Goal: Task Accomplishment & Management: Manage account settings

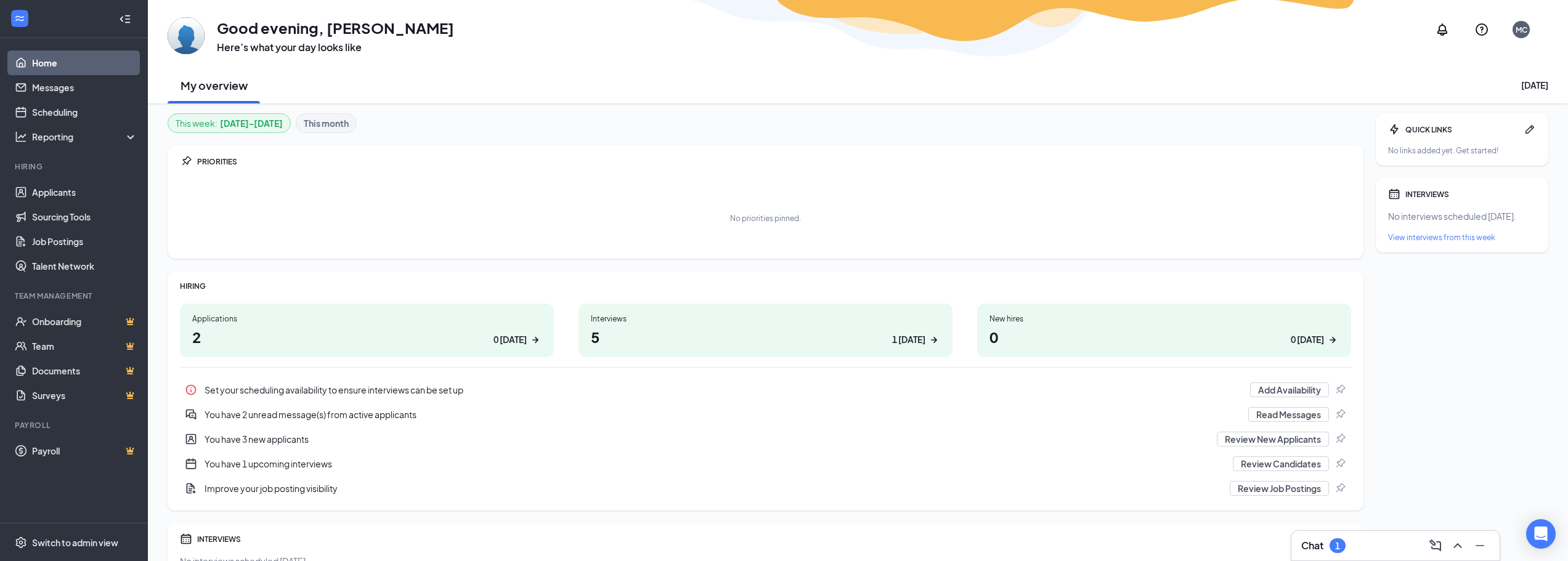
click at [401, 322] on div "Applications" at bounding box center [367, 318] width 349 height 10
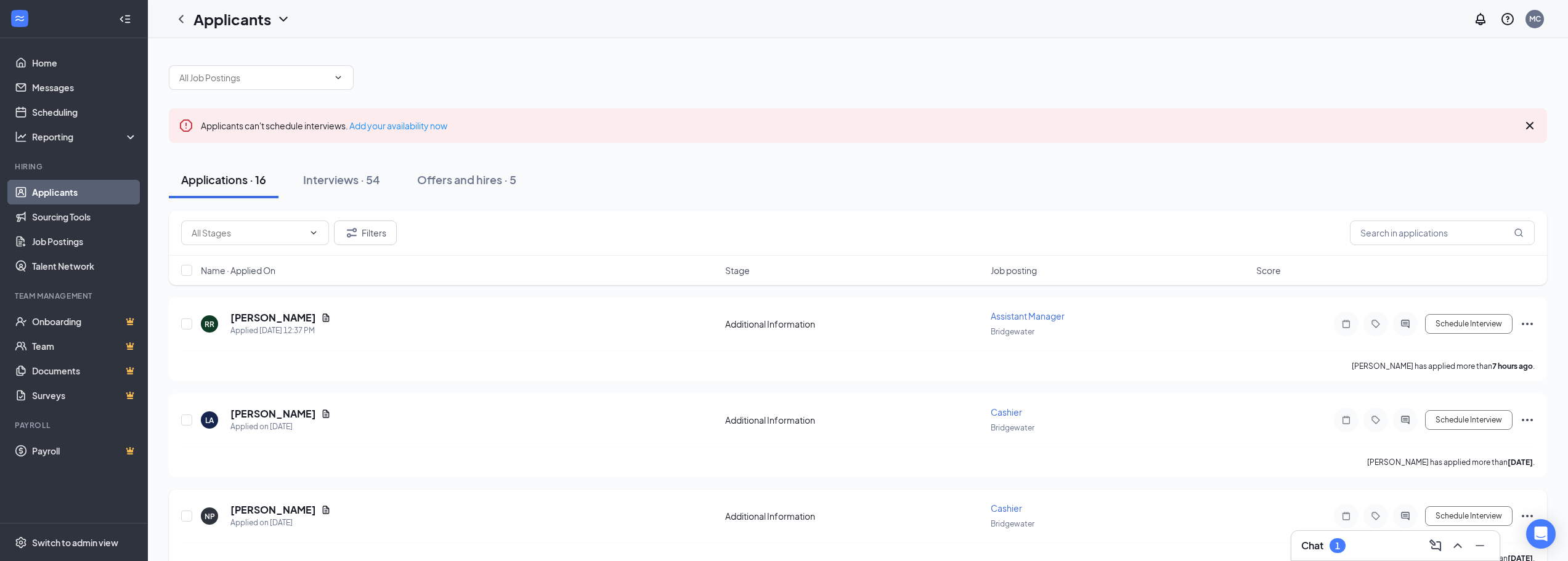
click at [1352, 527] on div at bounding box center [1346, 516] width 24 height 24
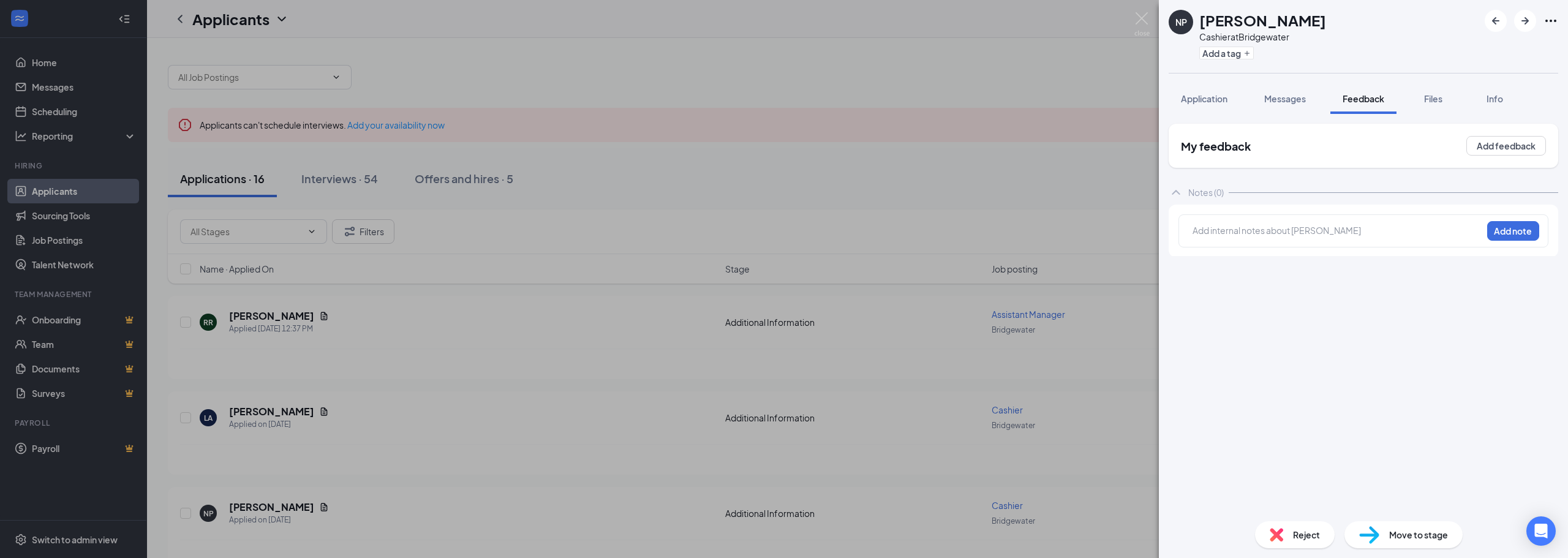
click at [995, 381] on div "NP [PERSON_NAME] Cashier at Bridgewater Add a tag Application Messages Feedback…" at bounding box center [784, 279] width 1568 height 558
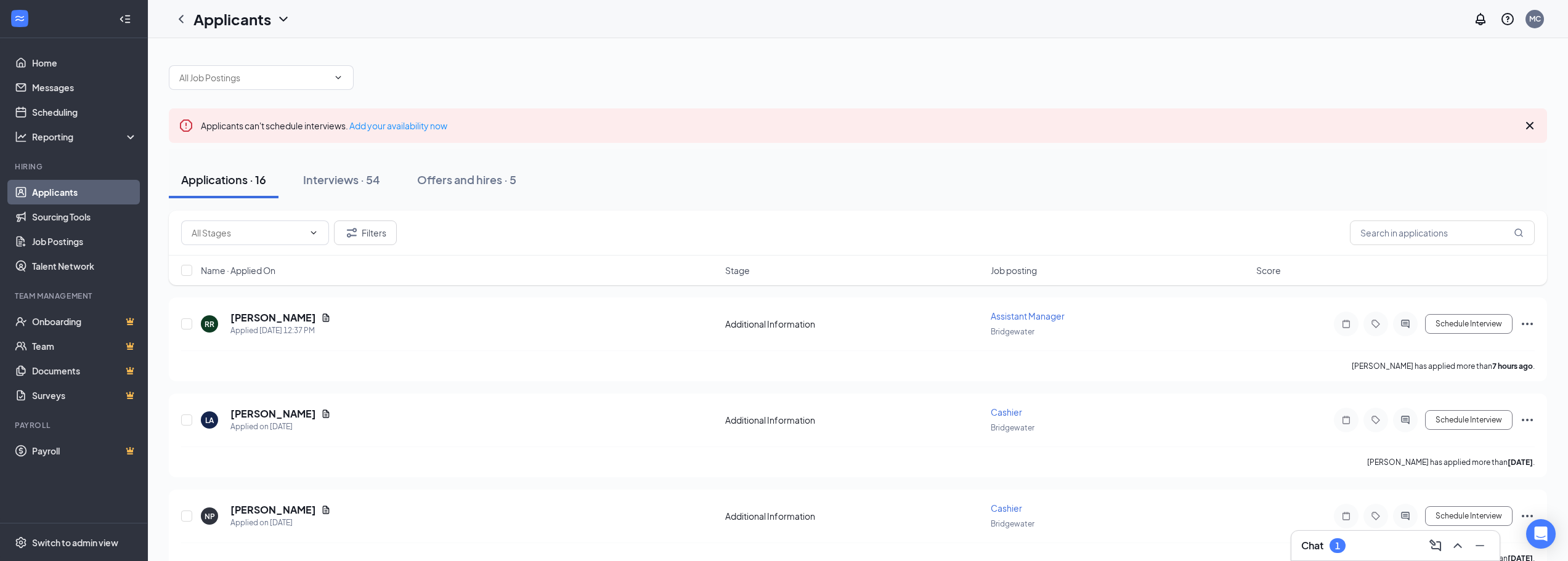
click at [1323, 546] on h3 "Chat" at bounding box center [1312, 546] width 22 height 13
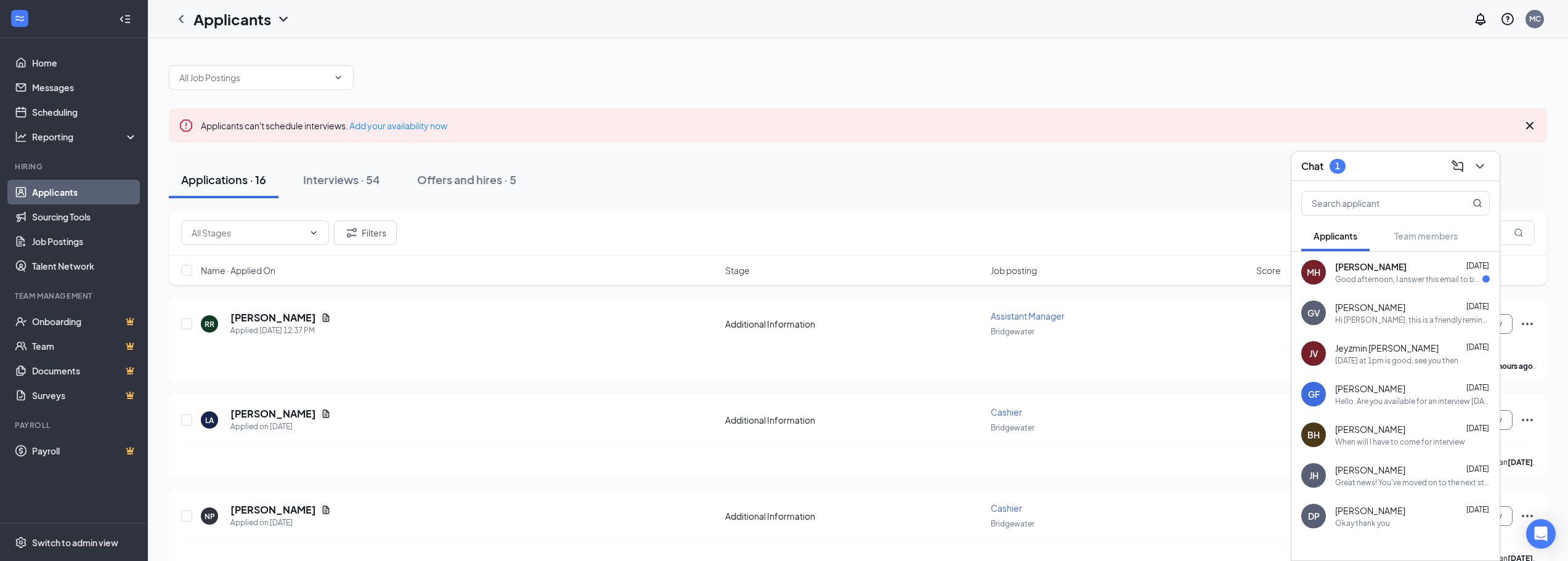
click at [1363, 279] on div "Good afternoon, I answer this email to be able to check if the interview can be…" at bounding box center [1409, 279] width 147 height 10
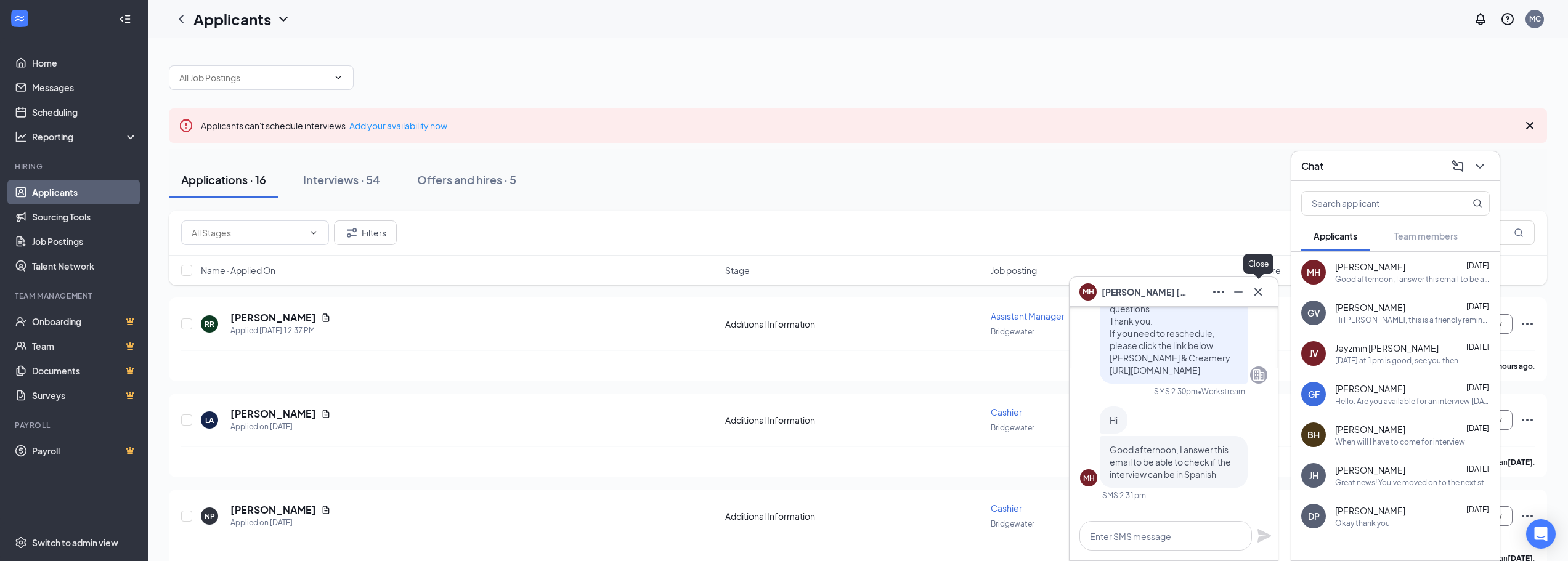
click at [1255, 293] on icon "Cross" at bounding box center [1258, 291] width 15 height 15
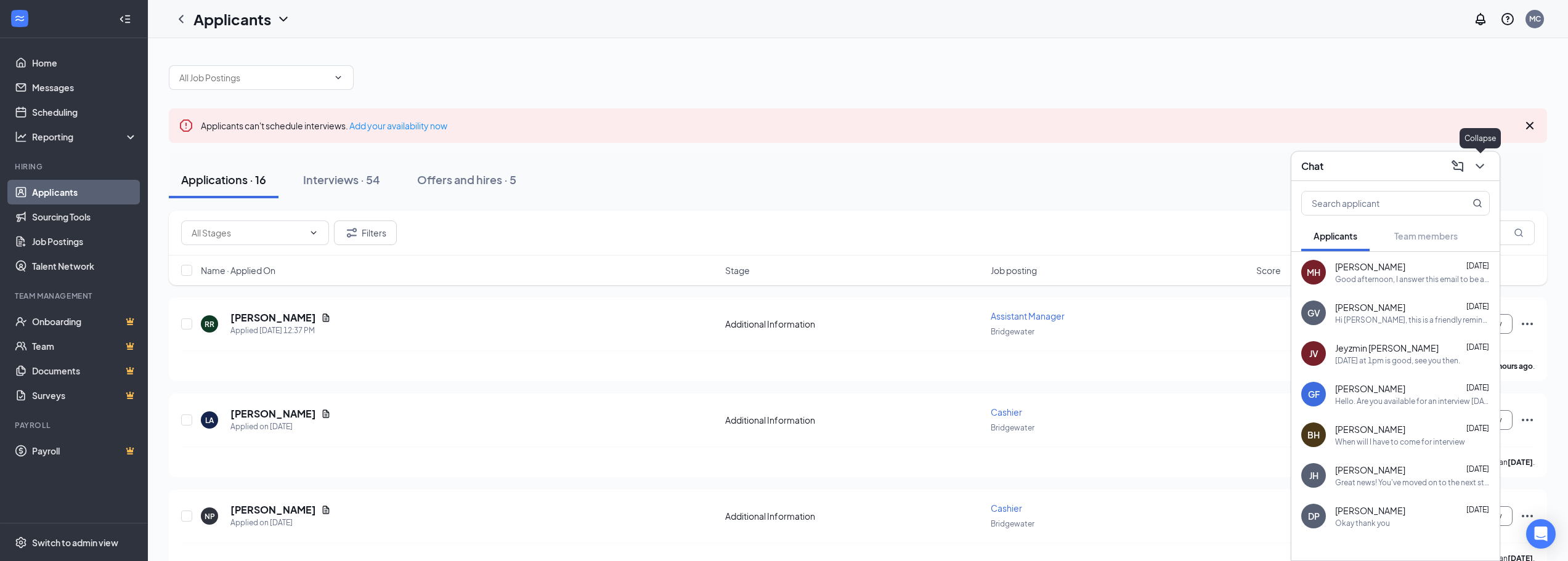
click at [1472, 167] on button at bounding box center [1480, 166] width 20 height 20
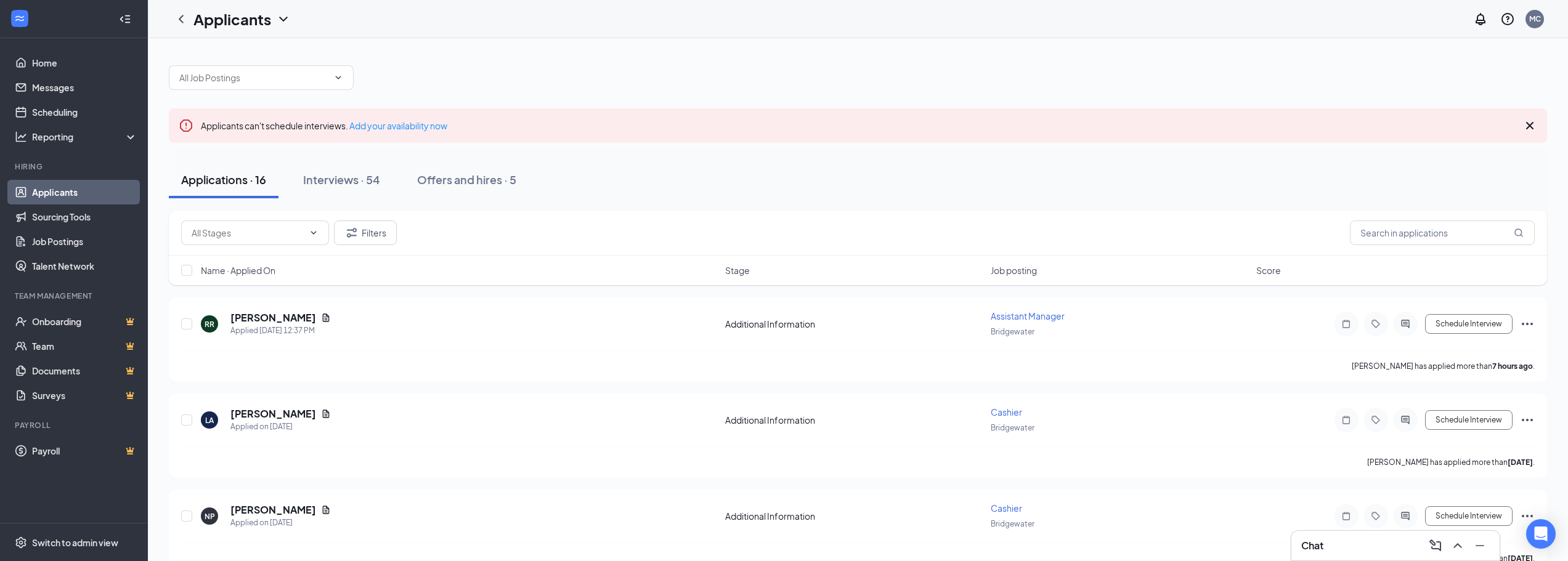
click at [1527, 130] on icon "Cross" at bounding box center [1530, 126] width 8 height 8
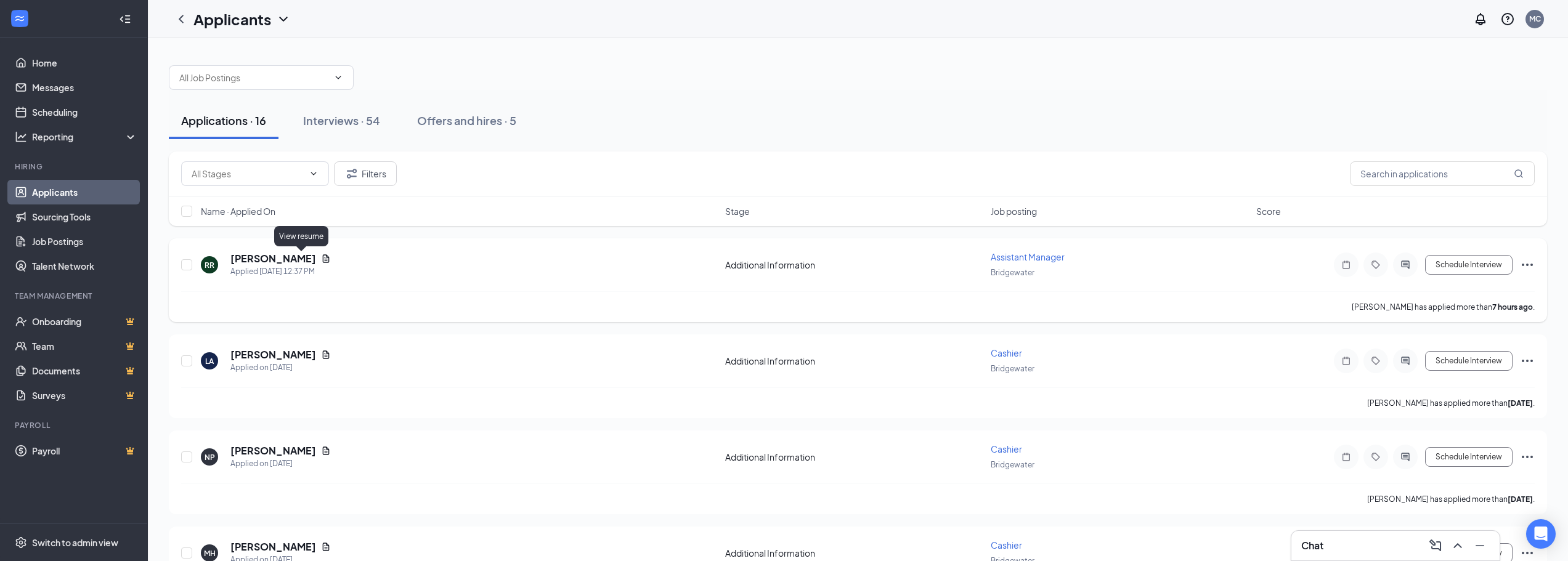
click at [323, 259] on icon "Document" at bounding box center [326, 258] width 7 height 8
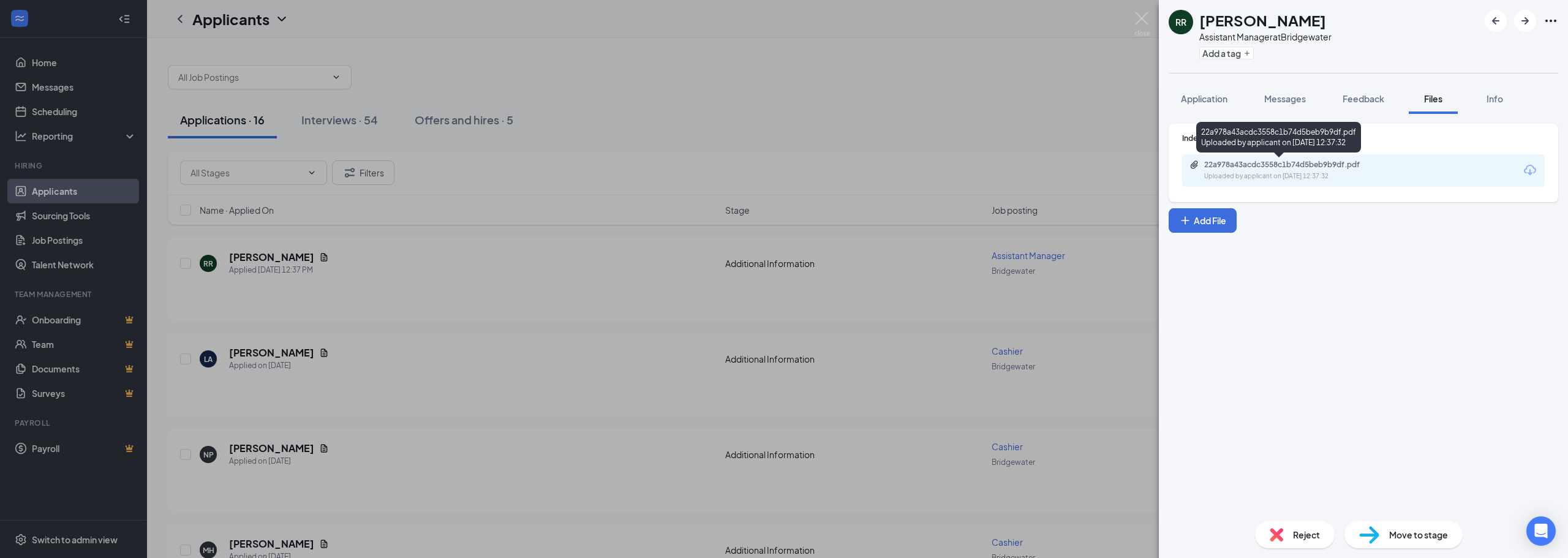
click at [1293, 170] on div "22a978a43acdc3558c1b74d5beb9b9df.pdf Uploaded by applicant on [DATE] 12:37:32" at bounding box center [1288, 170] width 198 height 22
click at [561, 306] on div "RR [PERSON_NAME] Assistant Manager at Bridgewater Add a tag Application Message…" at bounding box center [784, 279] width 1568 height 558
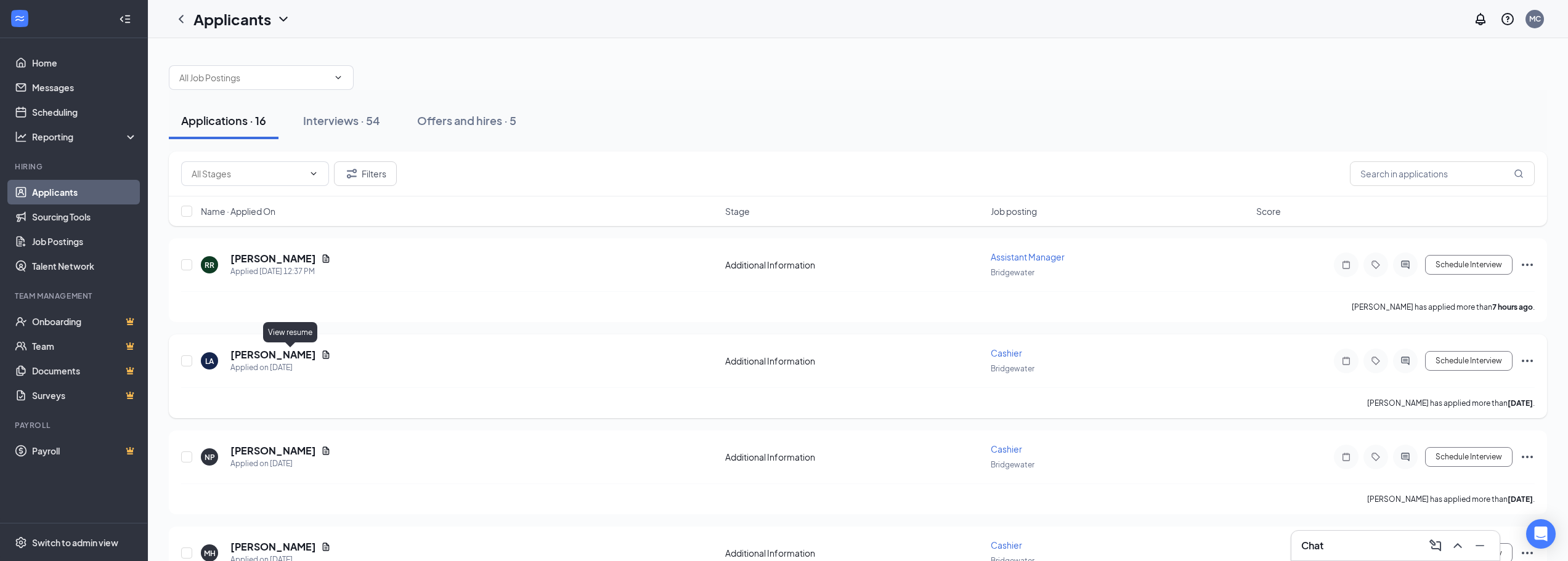
click at [321, 350] on icon "Document" at bounding box center [326, 354] width 10 height 10
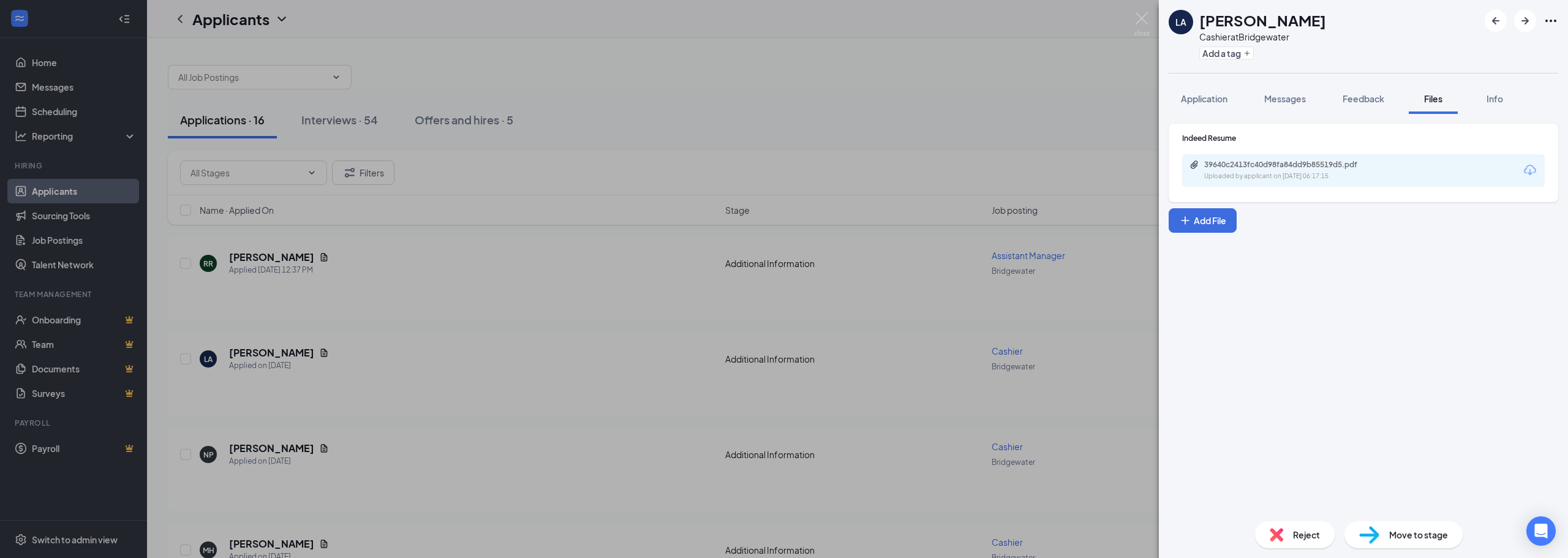
click at [668, 225] on div "LA [PERSON_NAME] at Bridgewater Add a tag Application Messages Feedback Files I…" at bounding box center [784, 279] width 1568 height 558
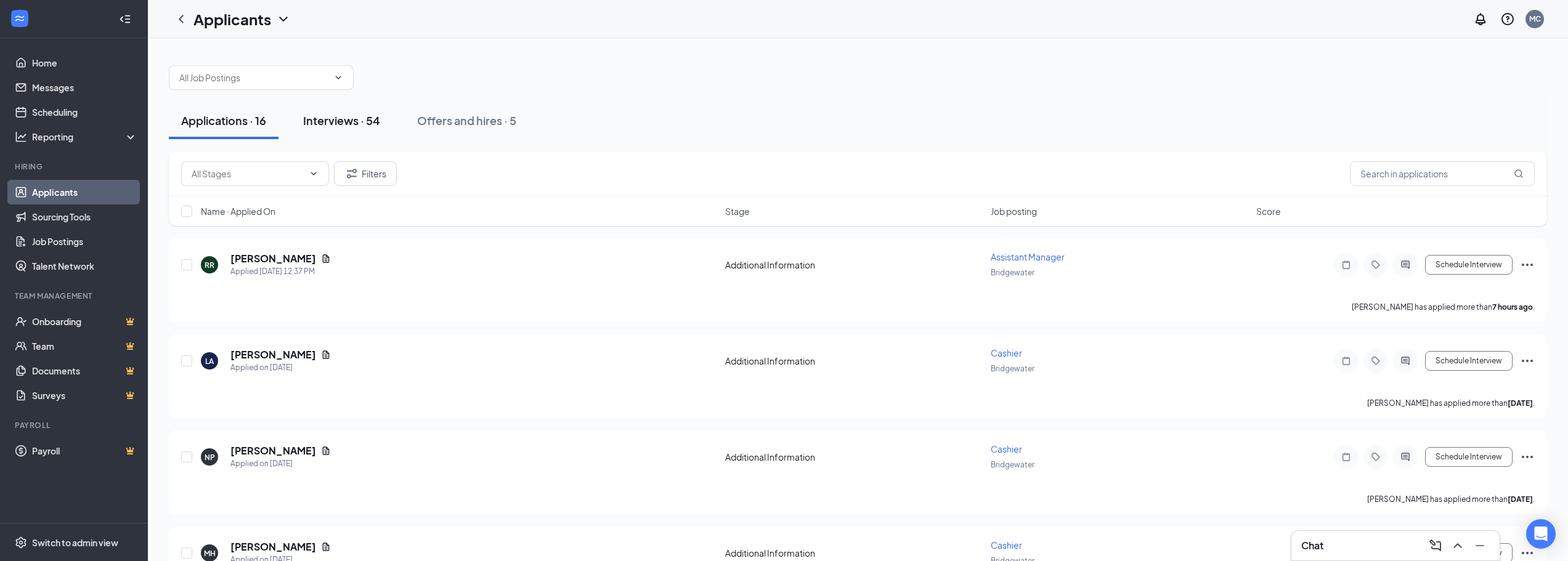
click at [376, 121] on div "Interviews · 54" at bounding box center [342, 121] width 77 height 15
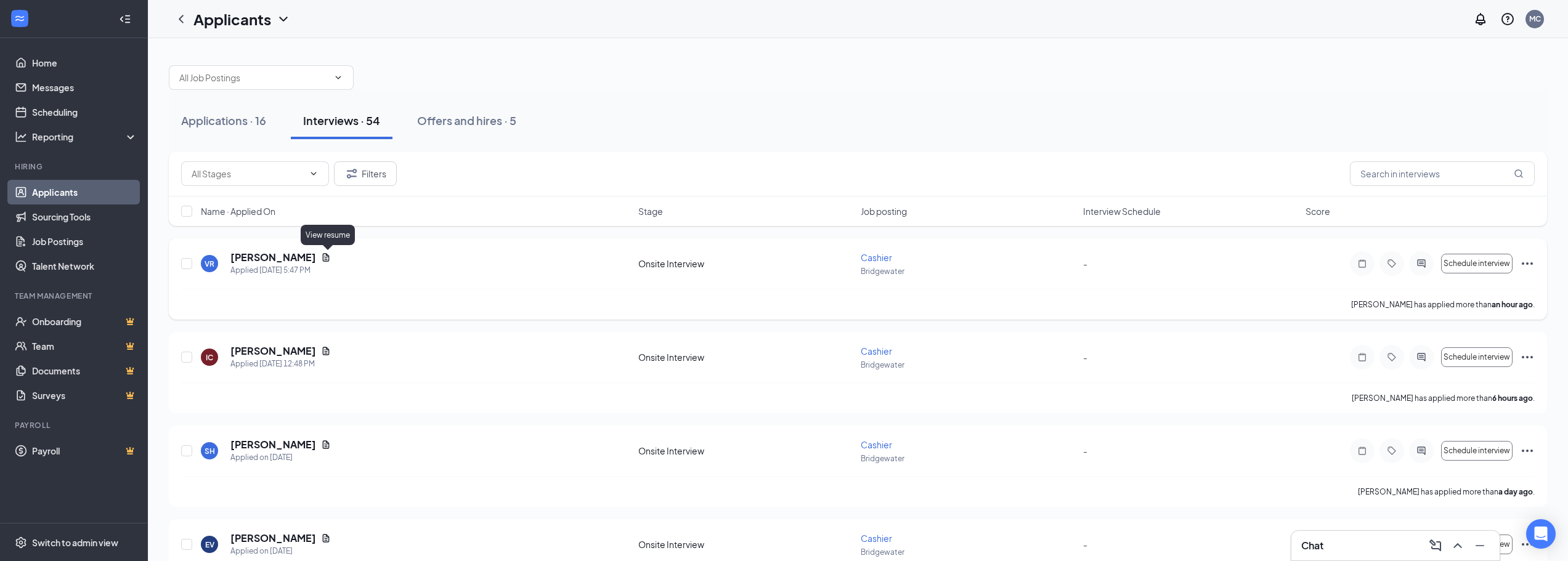
click at [331, 255] on icon "Document" at bounding box center [326, 257] width 10 height 10
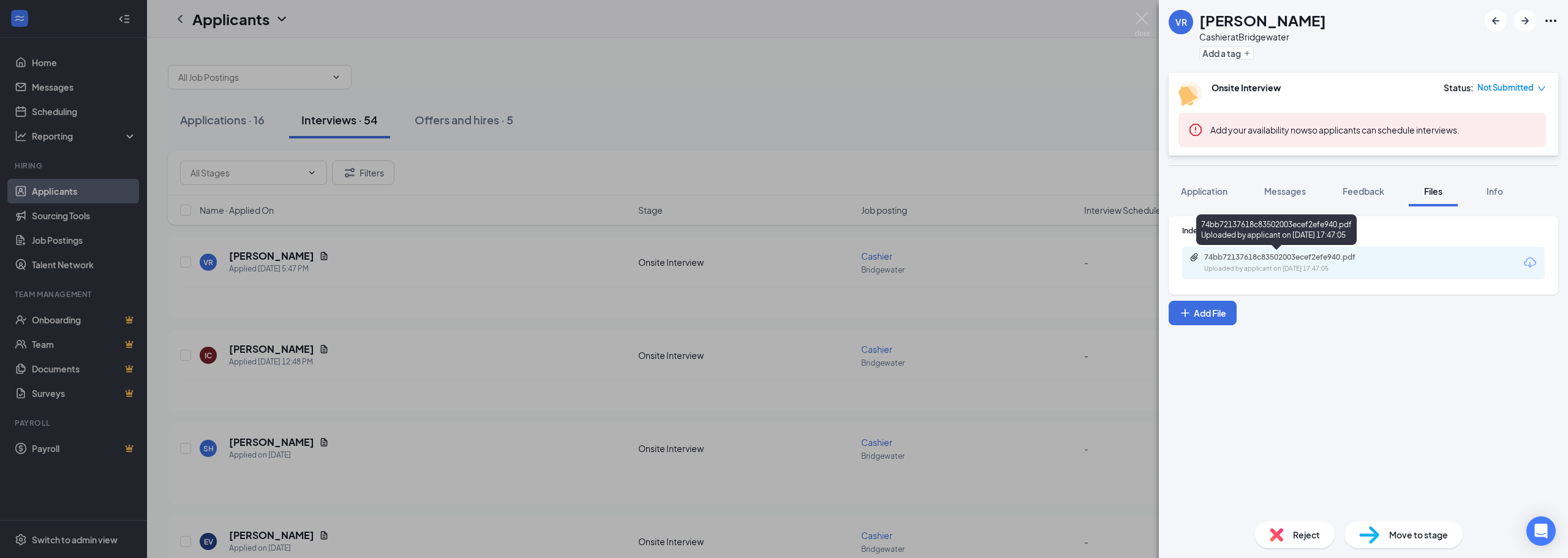
click at [1304, 266] on div "Uploaded by applicant on [DATE] 17:47:05" at bounding box center [1296, 269] width 184 height 10
click at [481, 290] on div "VR [PERSON_NAME] Cashier at Bridgewater Add a tag Onsite Interview Status : Not…" at bounding box center [784, 279] width 1568 height 558
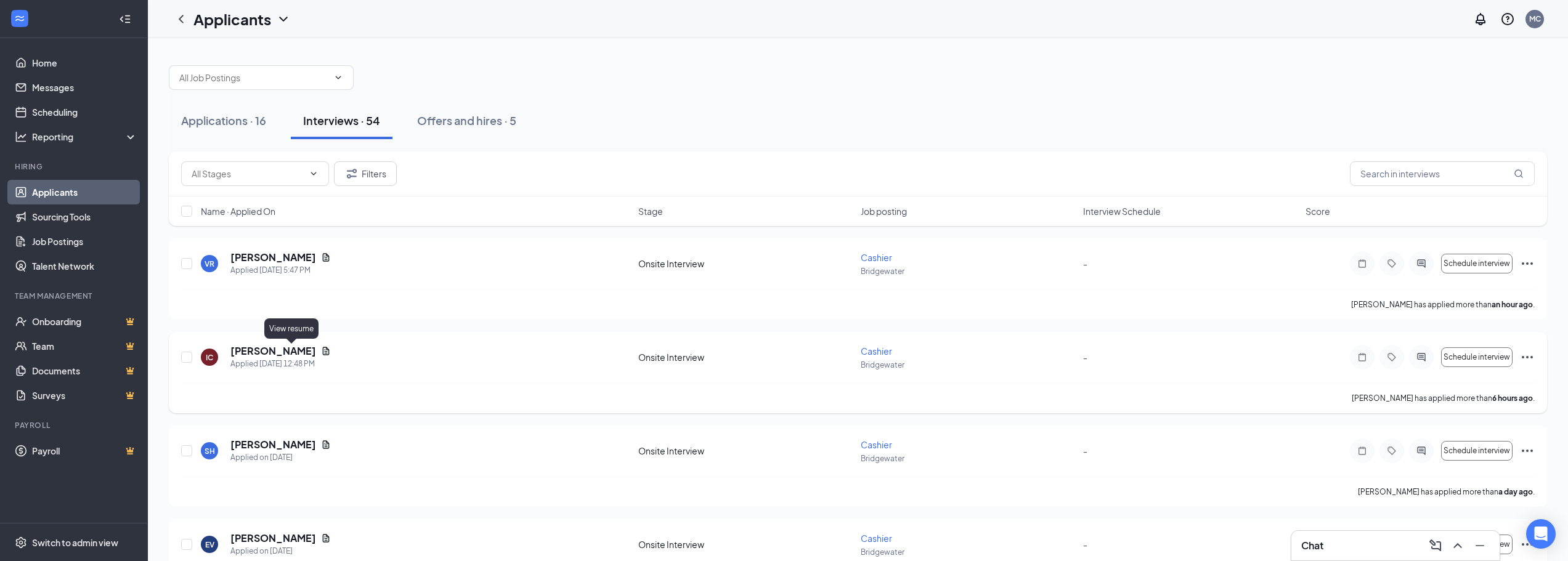
click at [323, 350] on icon "Document" at bounding box center [326, 350] width 7 height 8
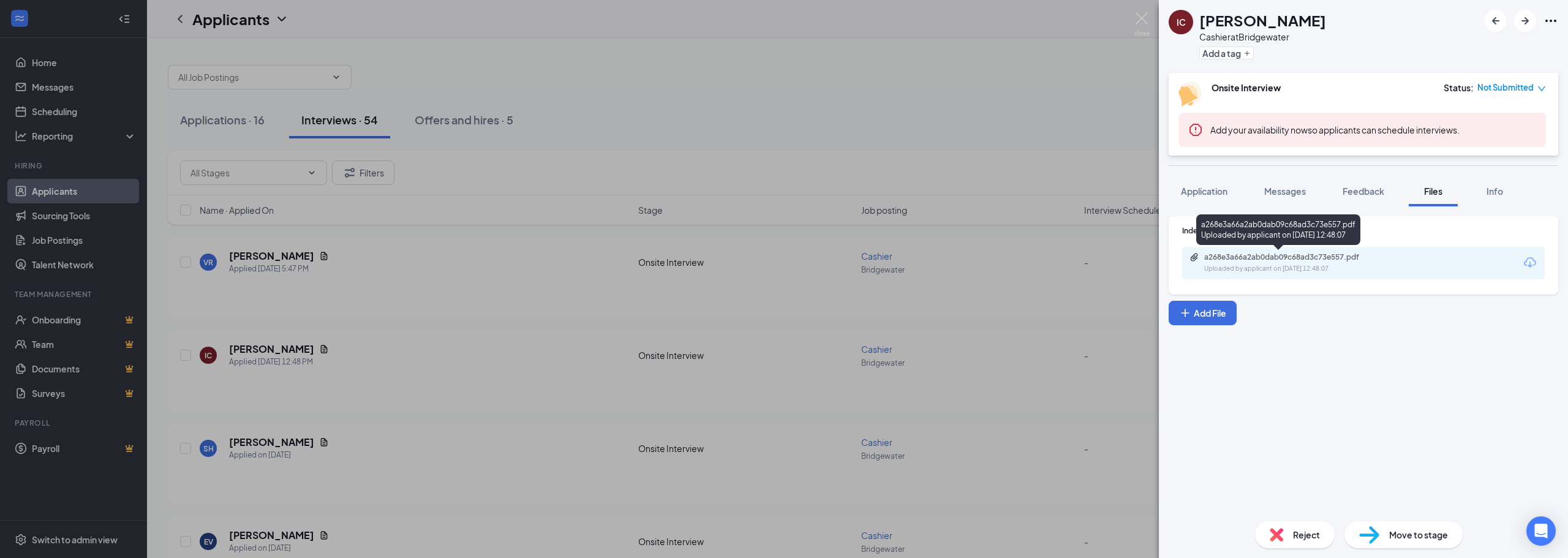
click at [1254, 264] on div "a268e3a66a2ab0dab09c68ad3c73e557.pdf Uploaded by applicant on [DATE] 12:48:07" at bounding box center [1288, 263] width 198 height 22
click at [377, 442] on div "IC [PERSON_NAME] Cashier at Bridgewater Add a tag Onsite Interview Status : Not…" at bounding box center [784, 279] width 1568 height 558
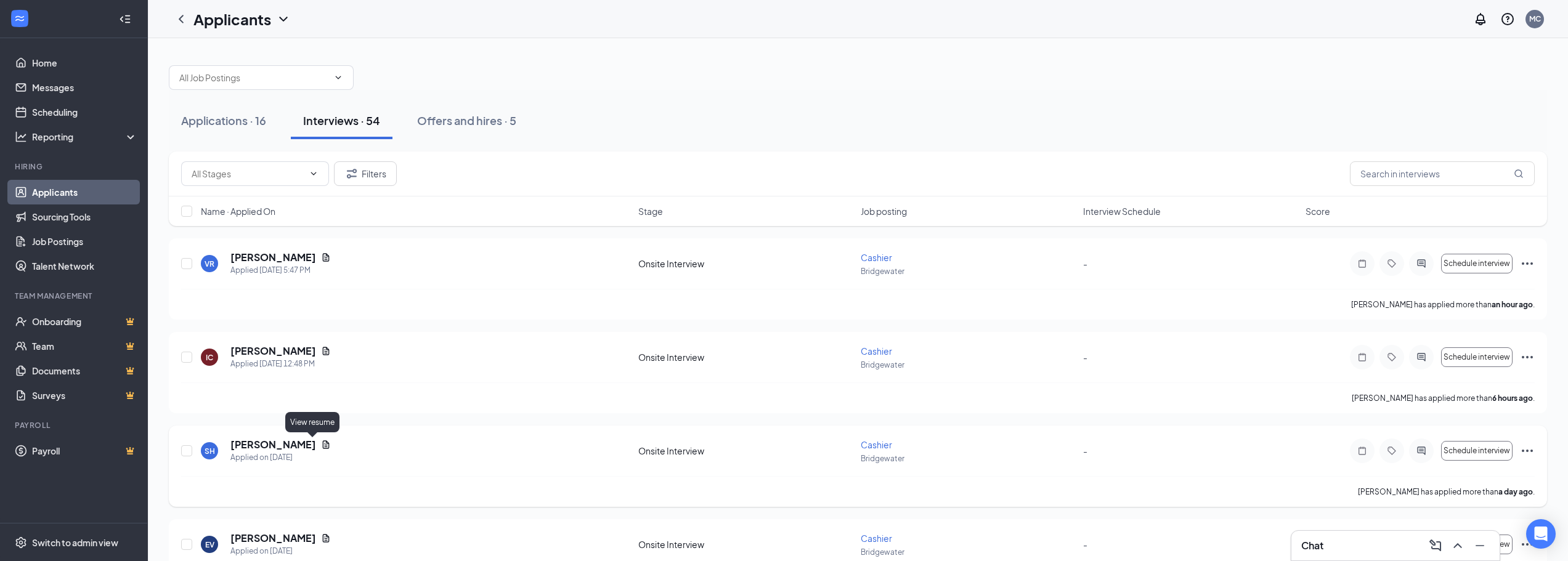
click at [321, 445] on icon "Document" at bounding box center [326, 444] width 10 height 10
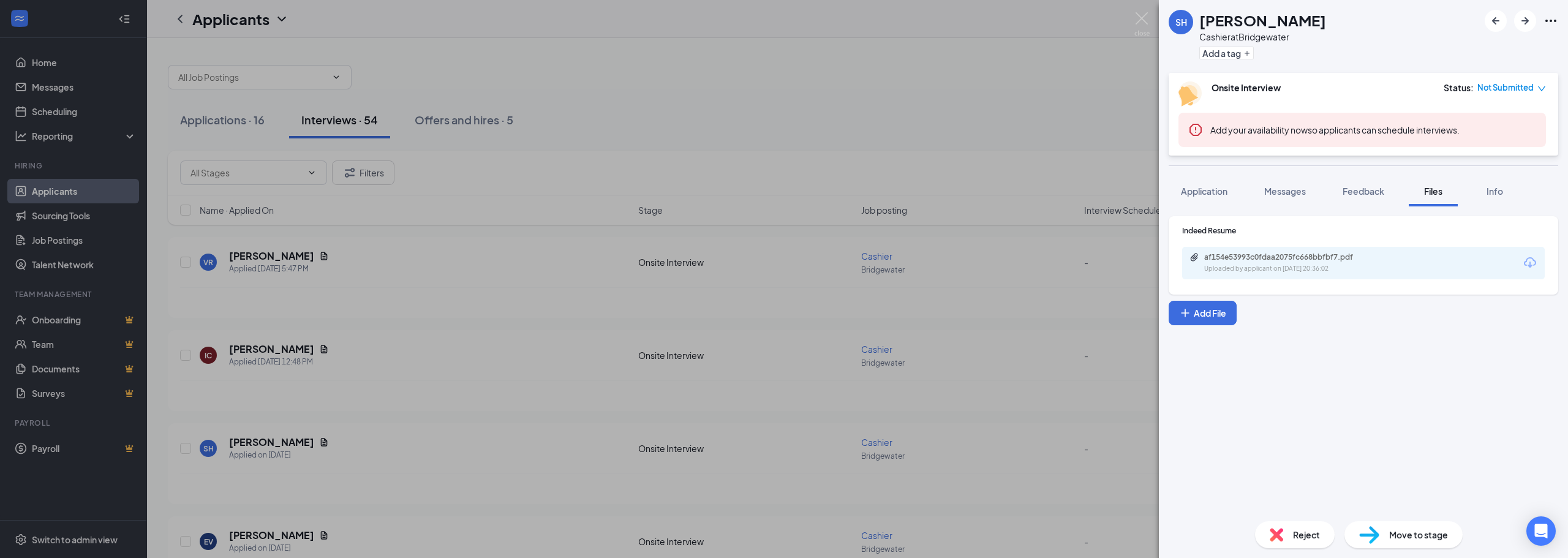
click at [1235, 259] on div "af154e53993c0fdaa2075fc668bbfbf7.pdf" at bounding box center [1290, 257] width 172 height 10
click at [474, 384] on div "SH [PERSON_NAME] at [GEOGRAPHIC_DATA] Add a tag Onsite Interview Status : Not S…" at bounding box center [784, 279] width 1568 height 558
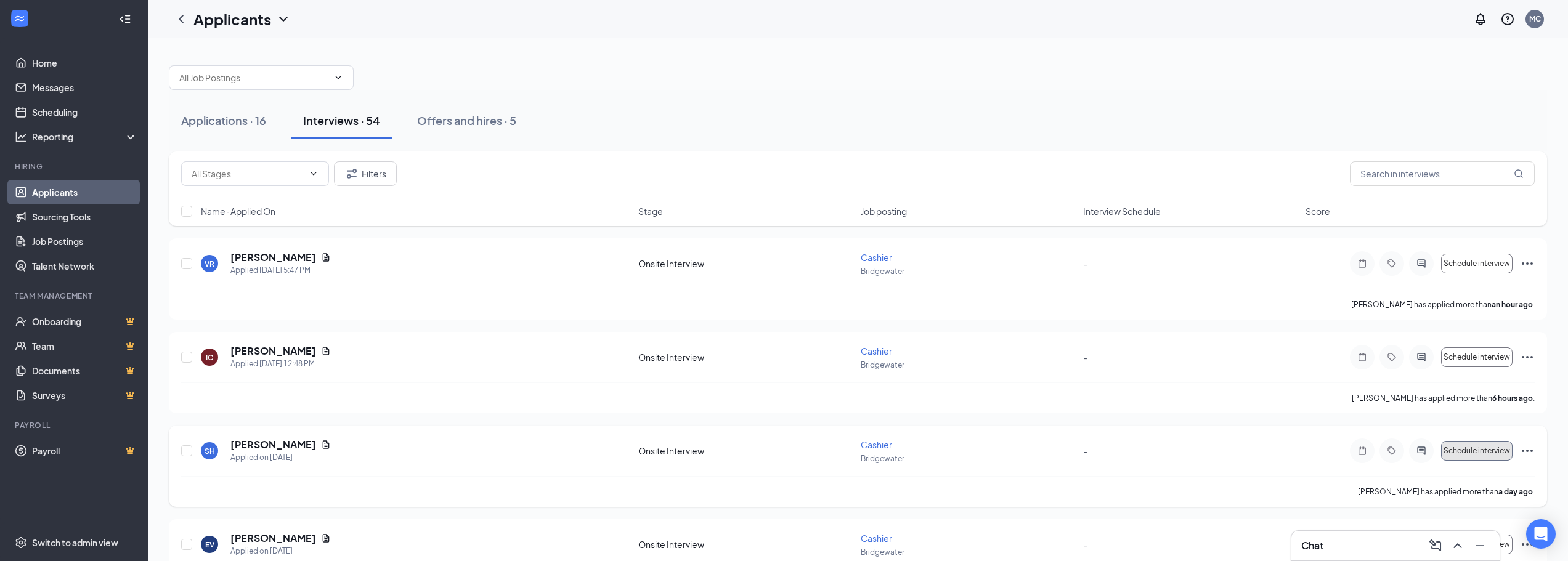
click at [1463, 451] on span "Schedule interview" at bounding box center [1477, 451] width 67 height 8
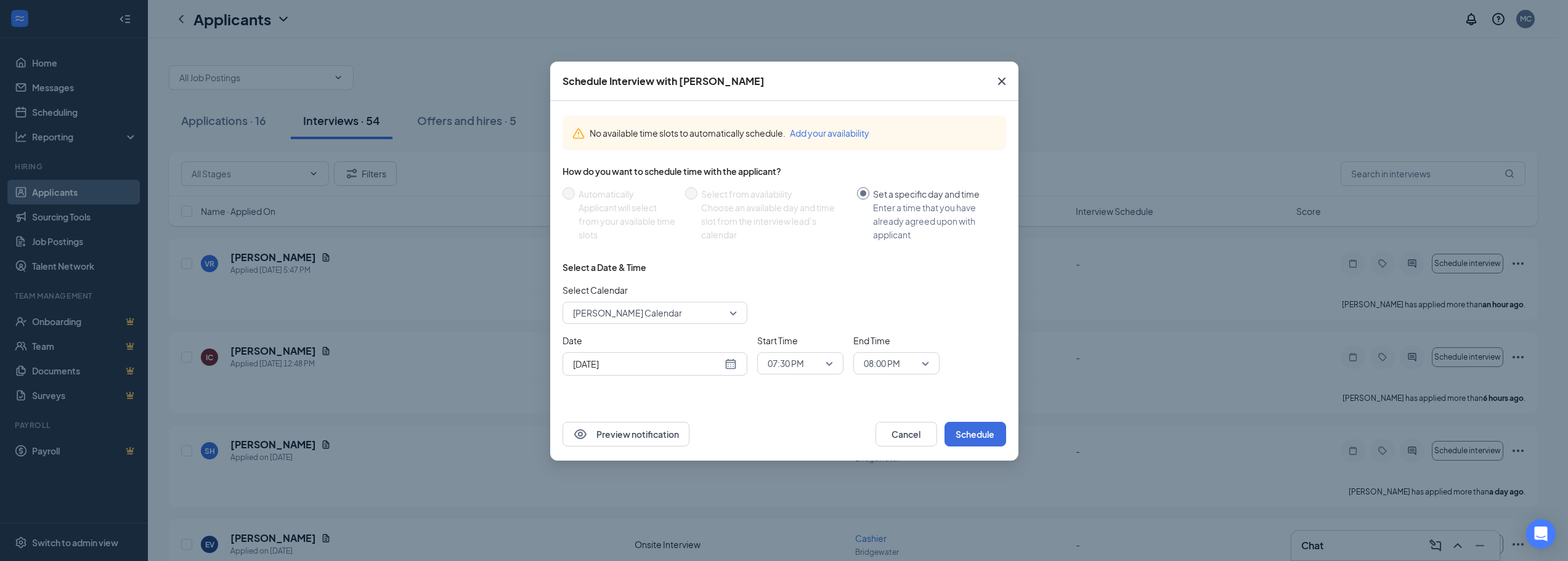
click at [724, 370] on div "[DATE]" at bounding box center [655, 364] width 164 height 13
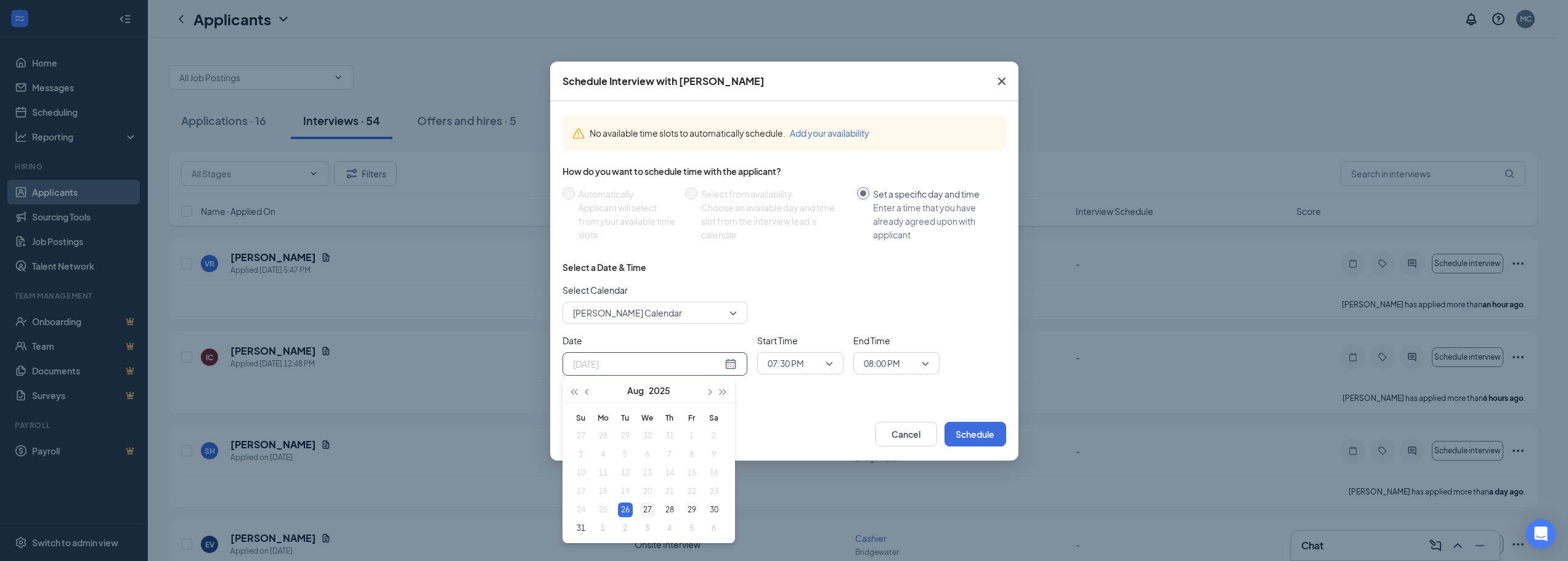
type input "[DATE]"
click at [647, 512] on div "27" at bounding box center [647, 510] width 15 height 15
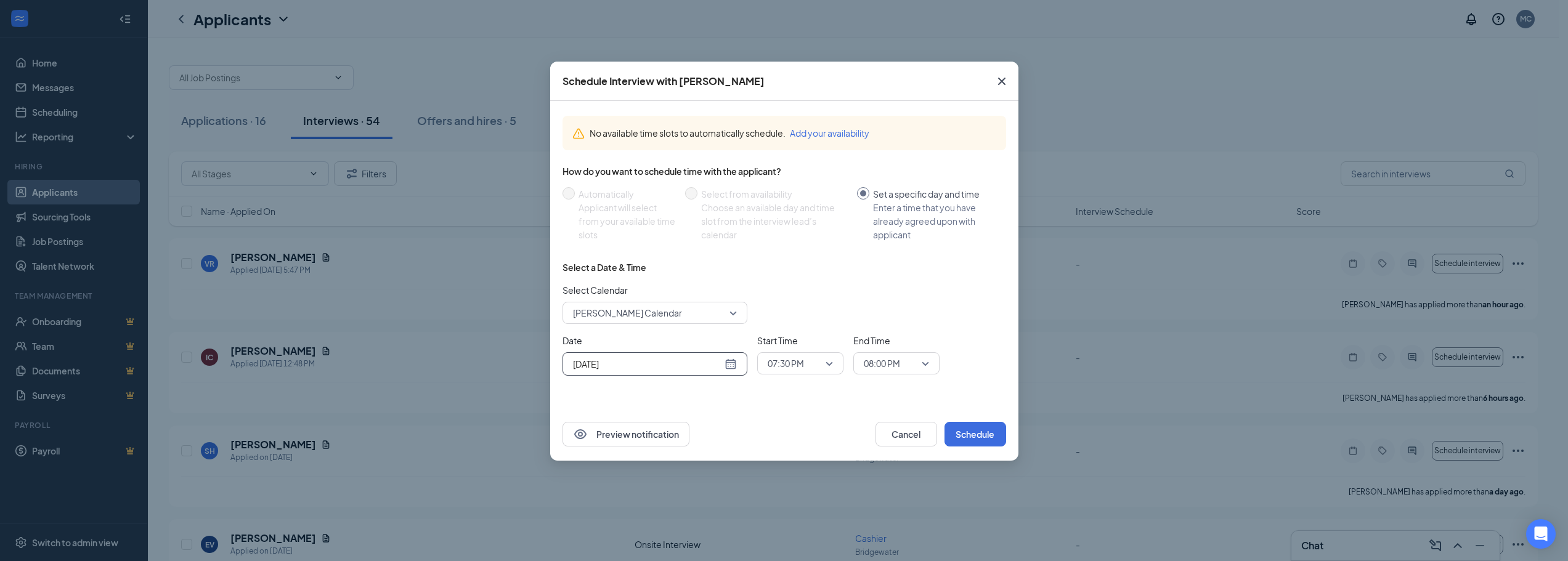
click at [796, 363] on span "07:30 PM" at bounding box center [786, 363] width 37 height 19
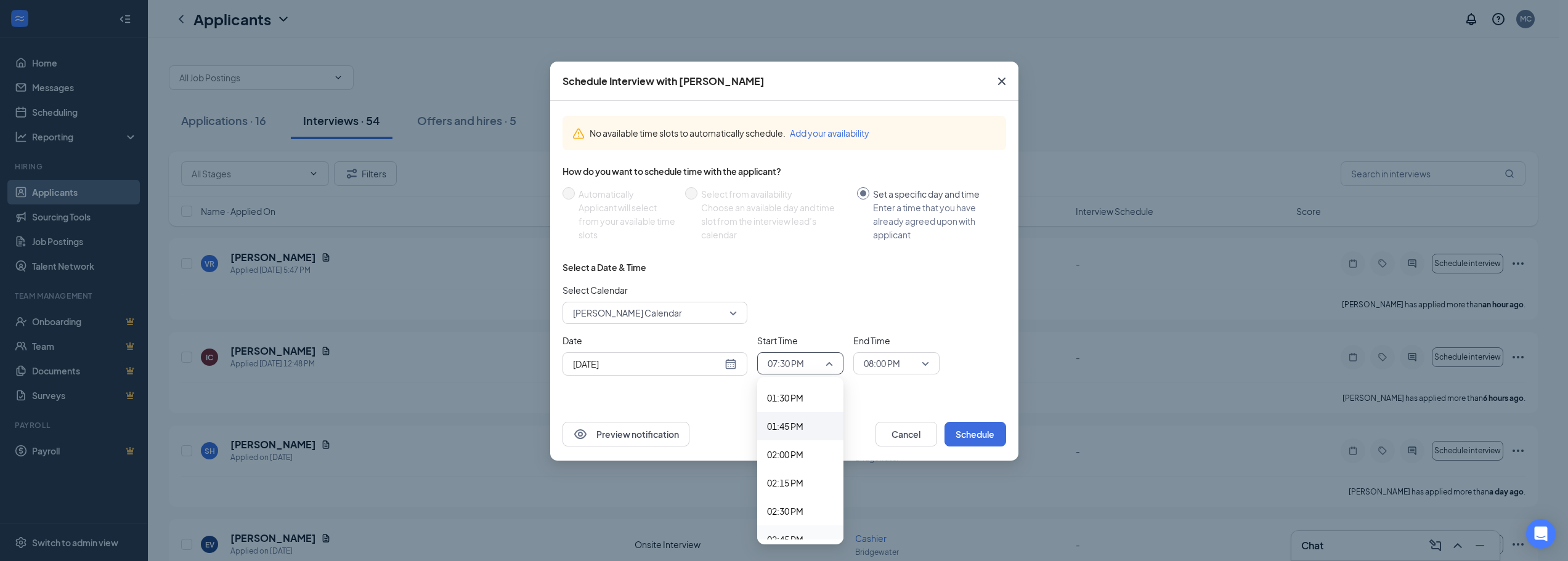
scroll to position [1528, 0]
click at [785, 451] on span "02:00 PM" at bounding box center [785, 455] width 37 height 13
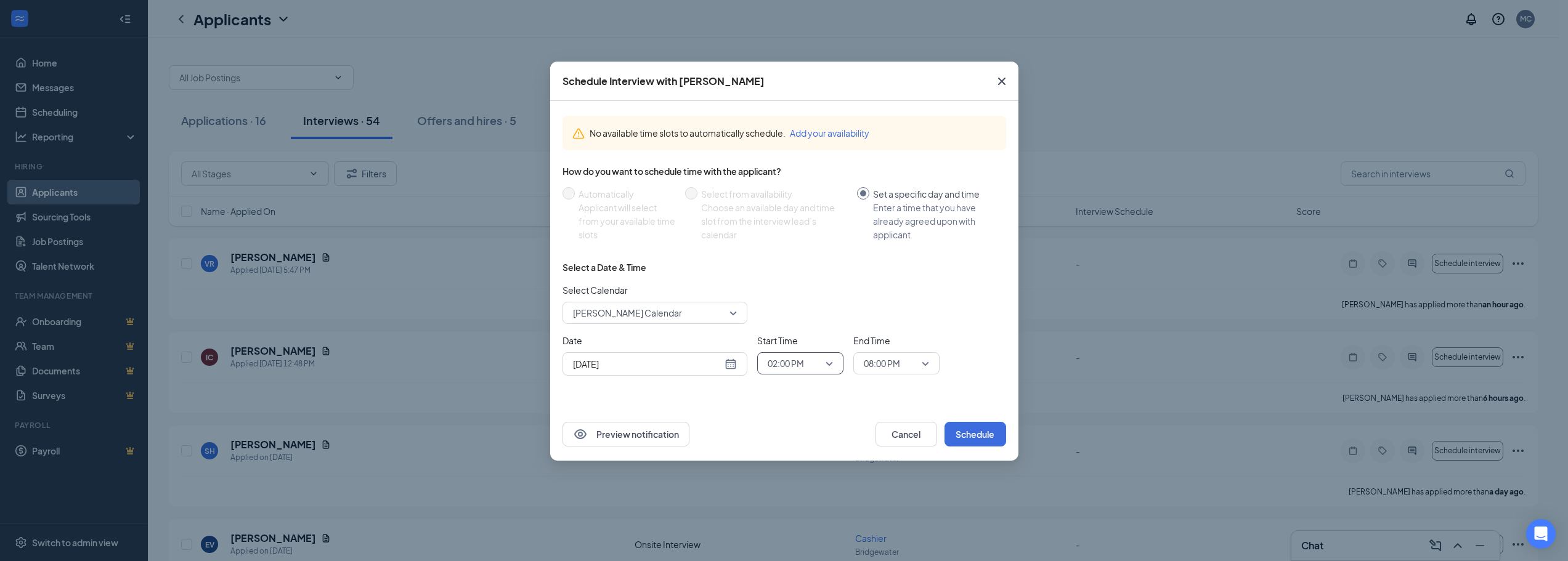
click at [875, 365] on span "08:00 PM" at bounding box center [882, 363] width 37 height 19
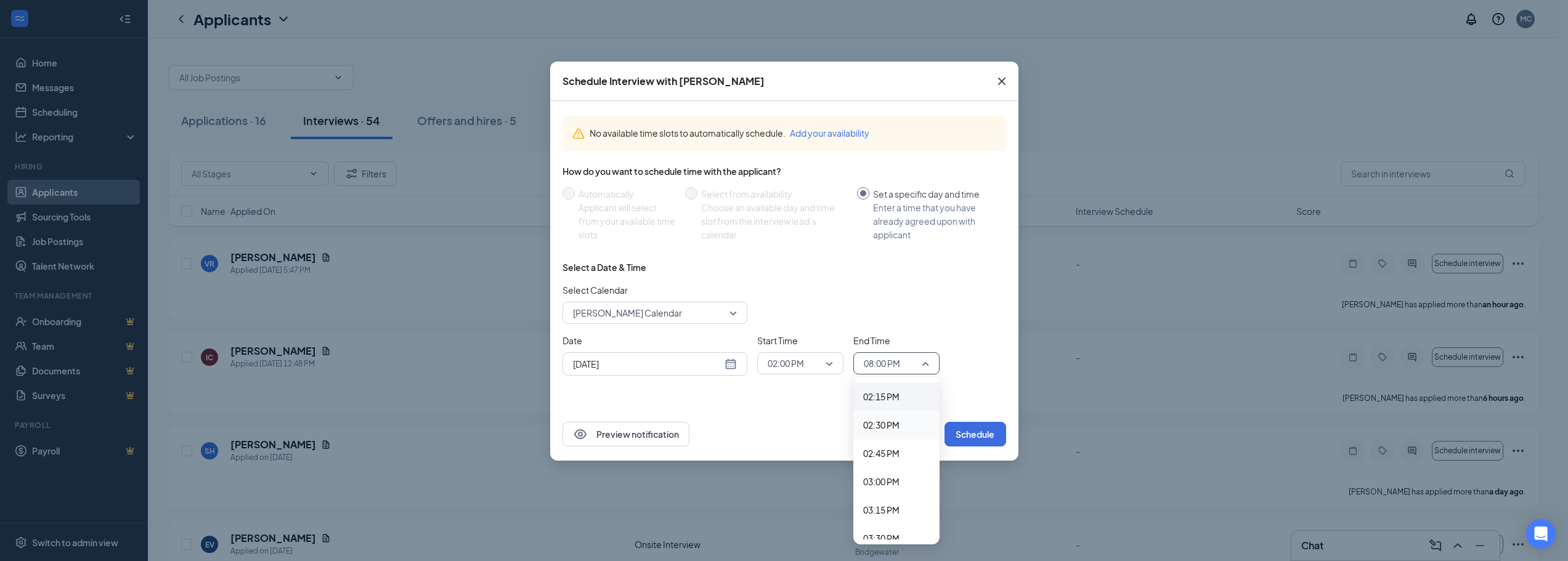
scroll to position [1584, 0]
click at [882, 430] on span "02:15 PM" at bounding box center [882, 427] width 37 height 13
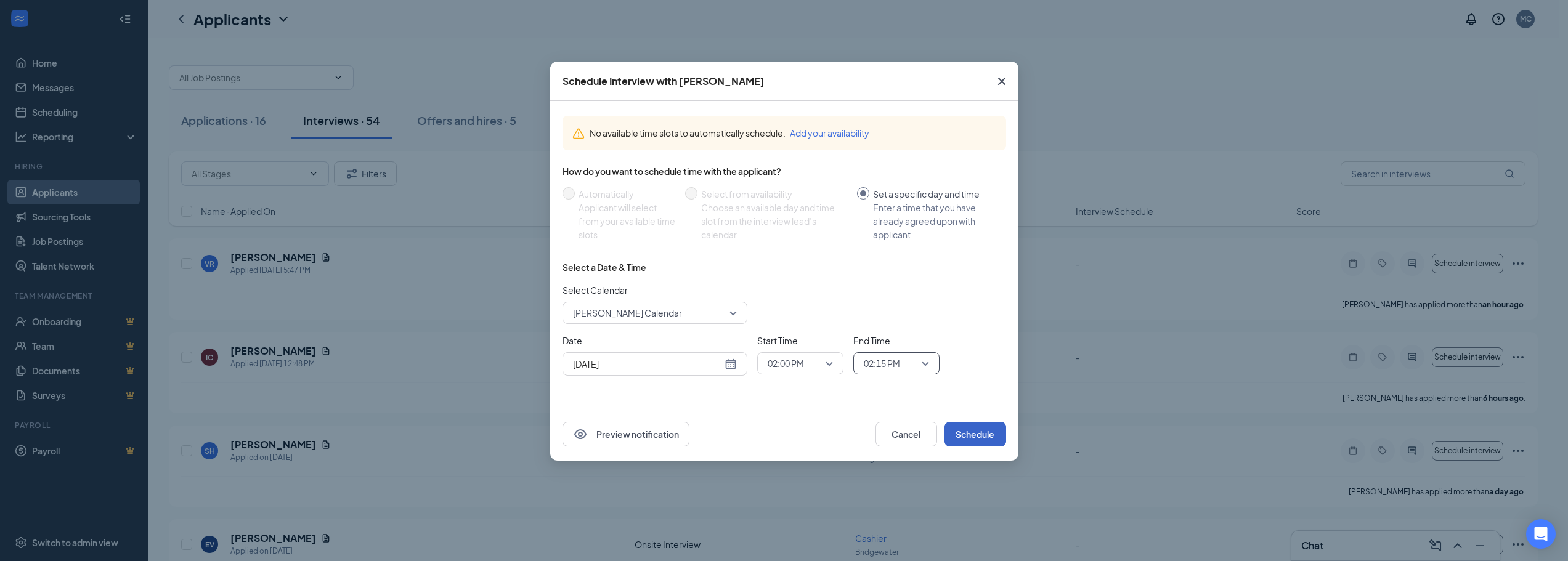
click at [956, 435] on button "Schedule" at bounding box center [975, 434] width 62 height 24
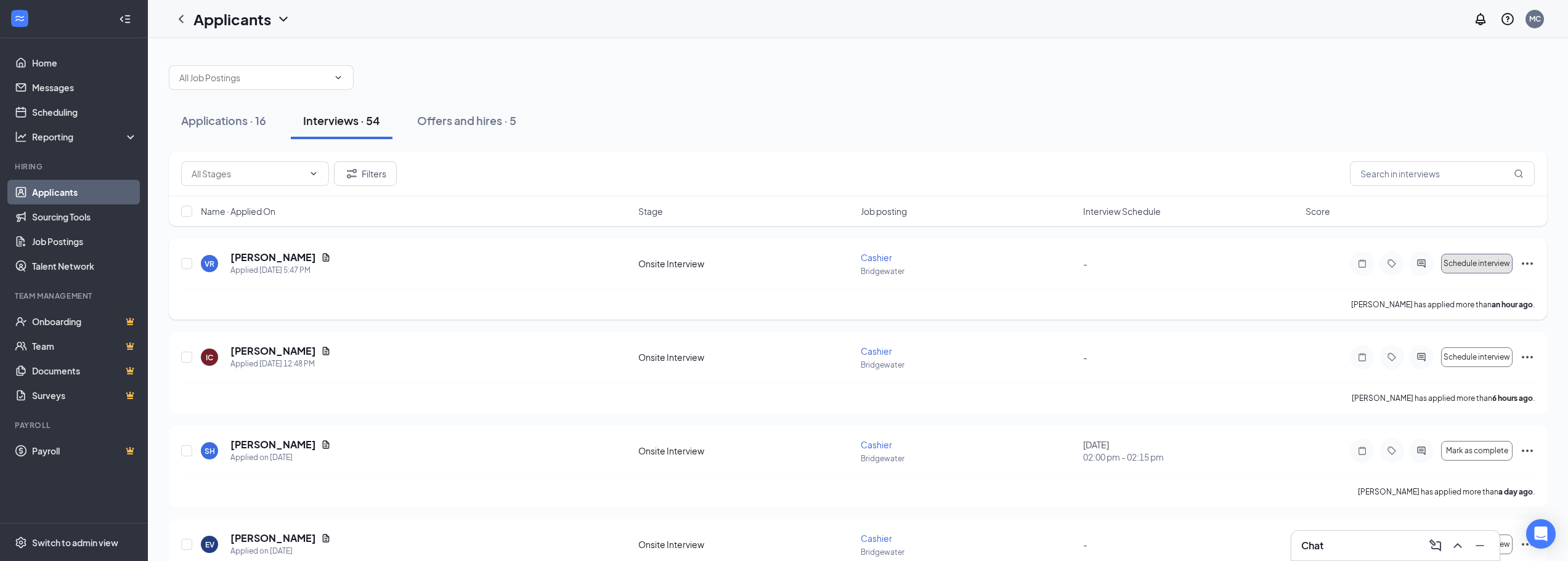
click at [1466, 261] on span "Schedule interview" at bounding box center [1477, 263] width 67 height 8
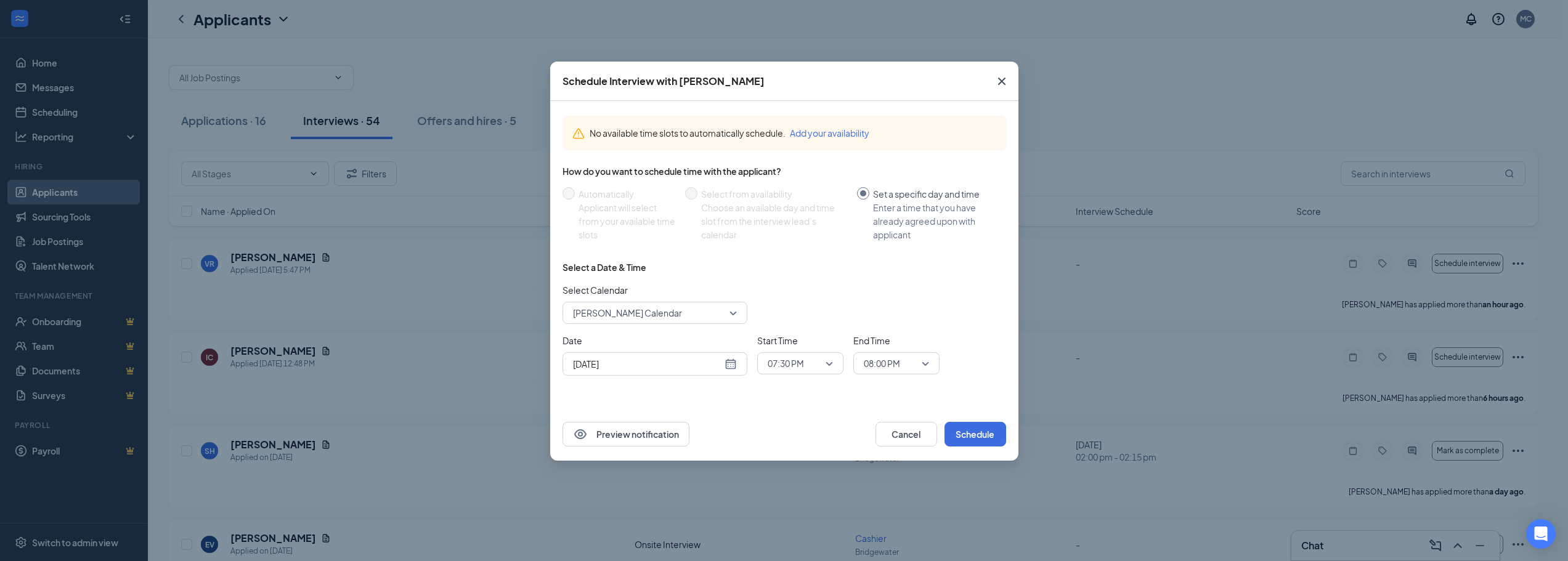
click at [783, 369] on span "07:30 PM" at bounding box center [786, 363] width 37 height 19
click at [713, 364] on input "[DATE]" at bounding box center [648, 364] width 149 height 13
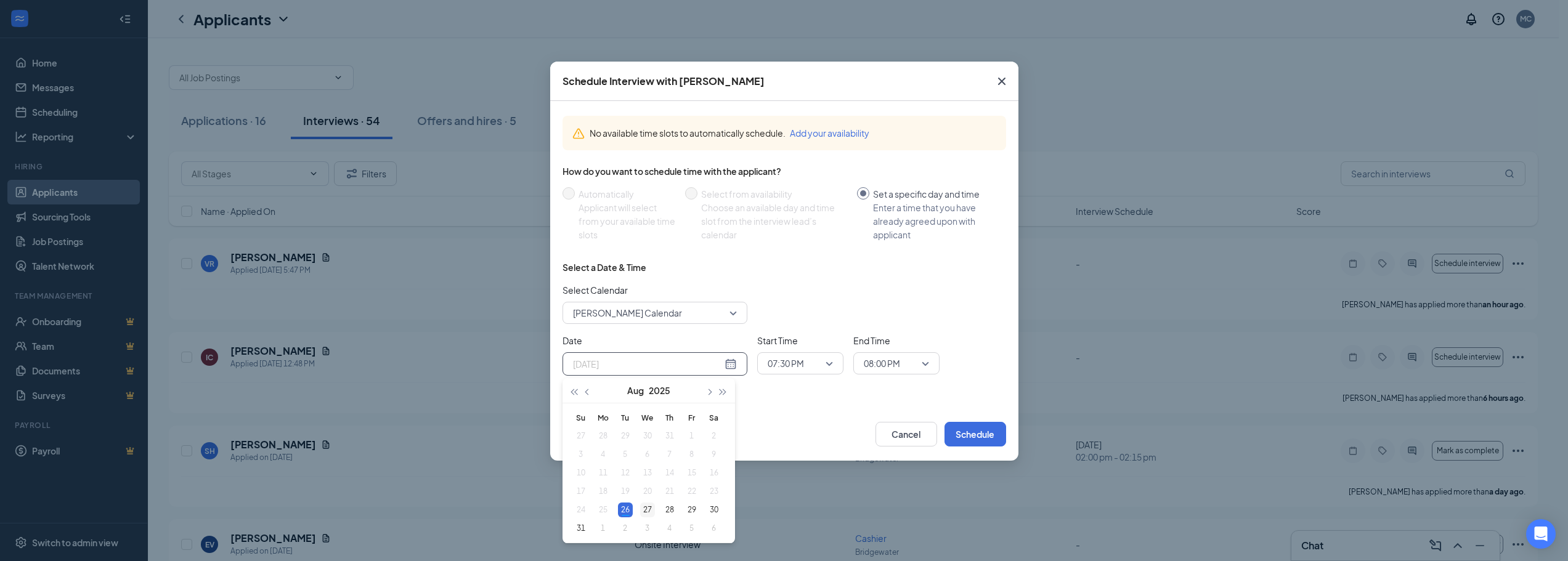
type input "[DATE]"
click at [652, 506] on div "27" at bounding box center [647, 510] width 15 height 15
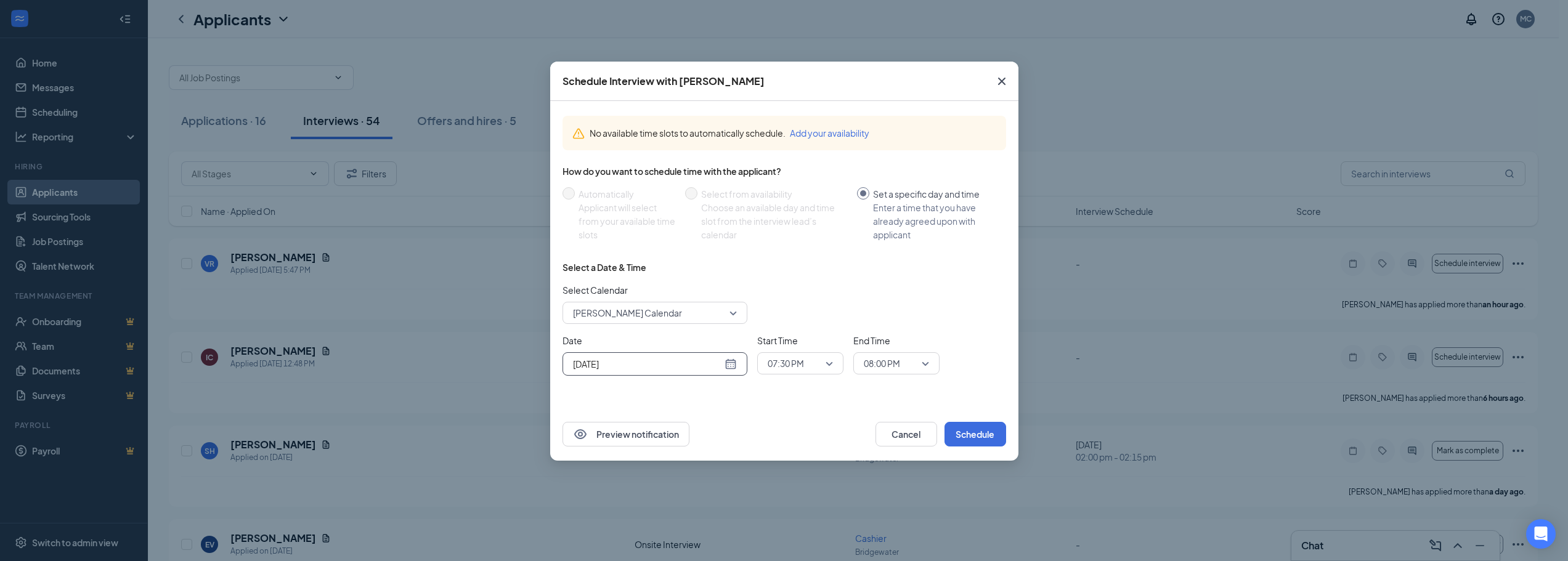
click at [803, 376] on div "Select a Date & Time Select Calendar [PERSON_NAME] Calendar Date [DATE] [DATE] …" at bounding box center [784, 324] width 444 height 125
click at [803, 375] on div "Start Time 07:30 PM 04:00 PM 04:15 PM 04:30 PM 12:00 AM 12:15 AM 12:30 AM 12:45…" at bounding box center [800, 354] width 86 height 42
click at [805, 373] on input "search" at bounding box center [796, 363] width 63 height 21
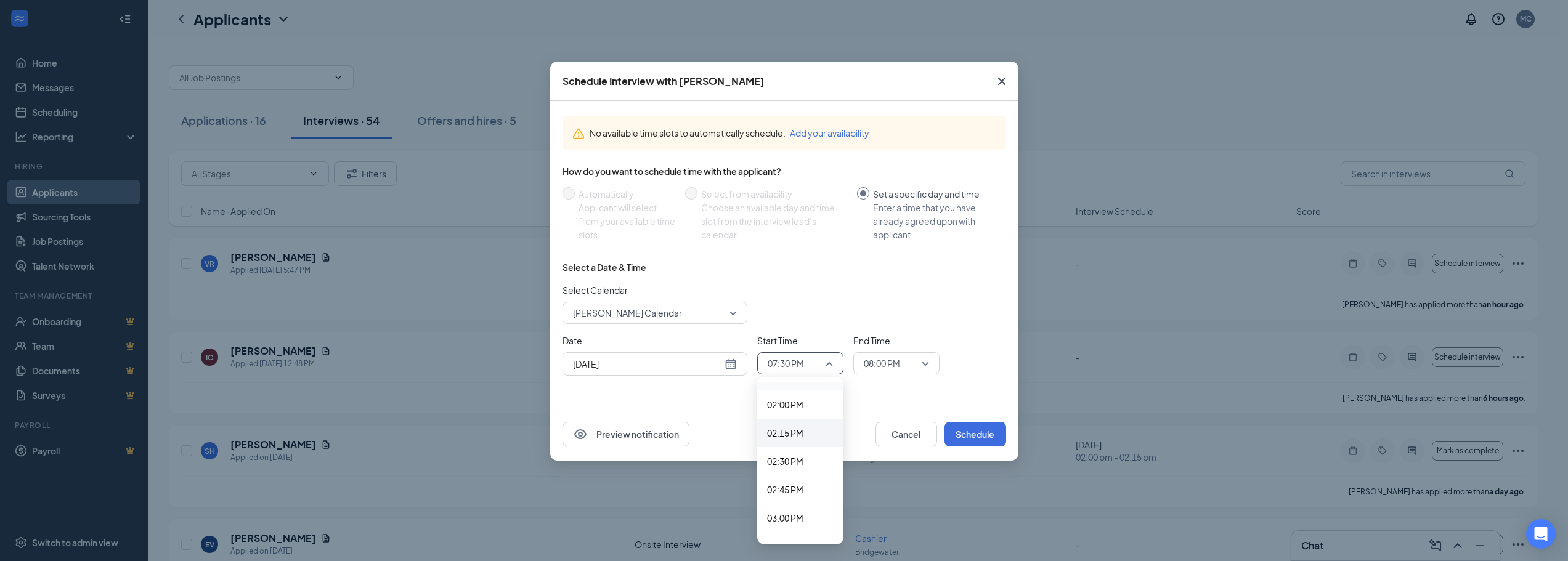
scroll to position [1589, 0]
drag, startPoint x: 797, startPoint y: 453, endPoint x: 829, endPoint y: 405, distance: 57.7
click at [797, 452] on span "02:30 PM" at bounding box center [785, 450] width 37 height 13
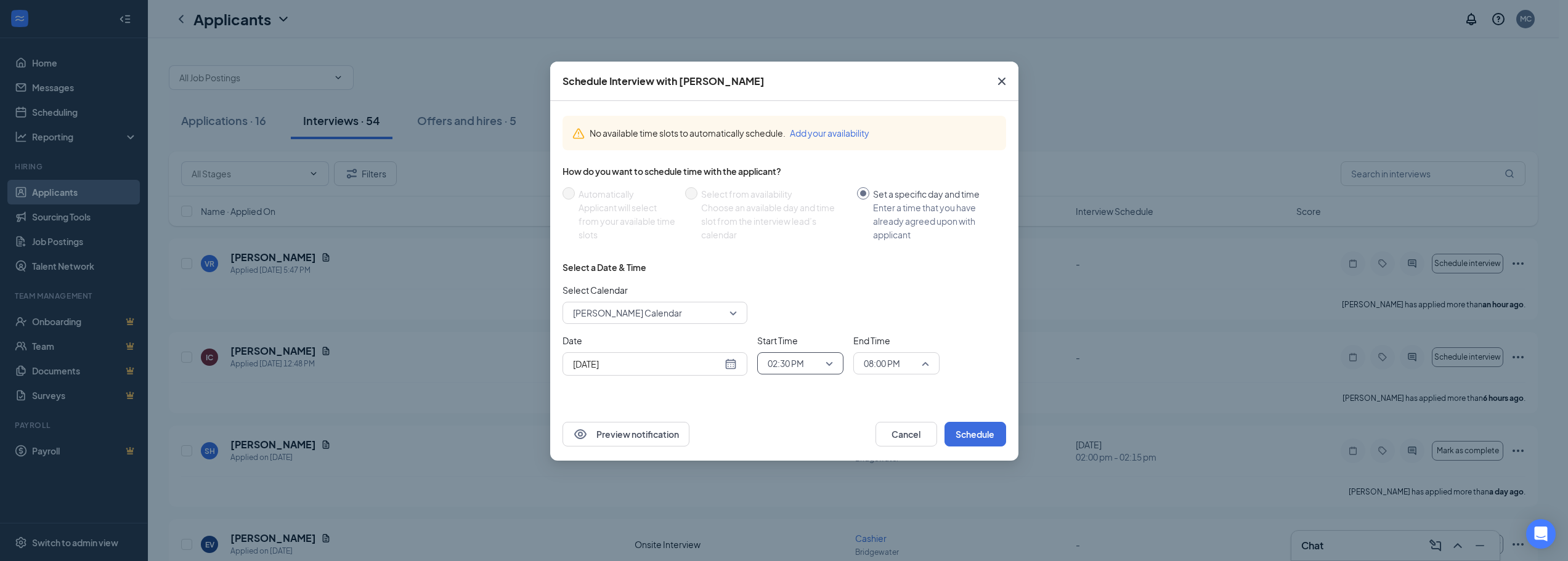
click at [882, 368] on span "08:00 PM" at bounding box center [882, 363] width 37 height 19
click at [873, 420] on span "02:45 PM" at bounding box center [882, 422] width 37 height 13
click at [986, 444] on button "Schedule" at bounding box center [975, 434] width 62 height 24
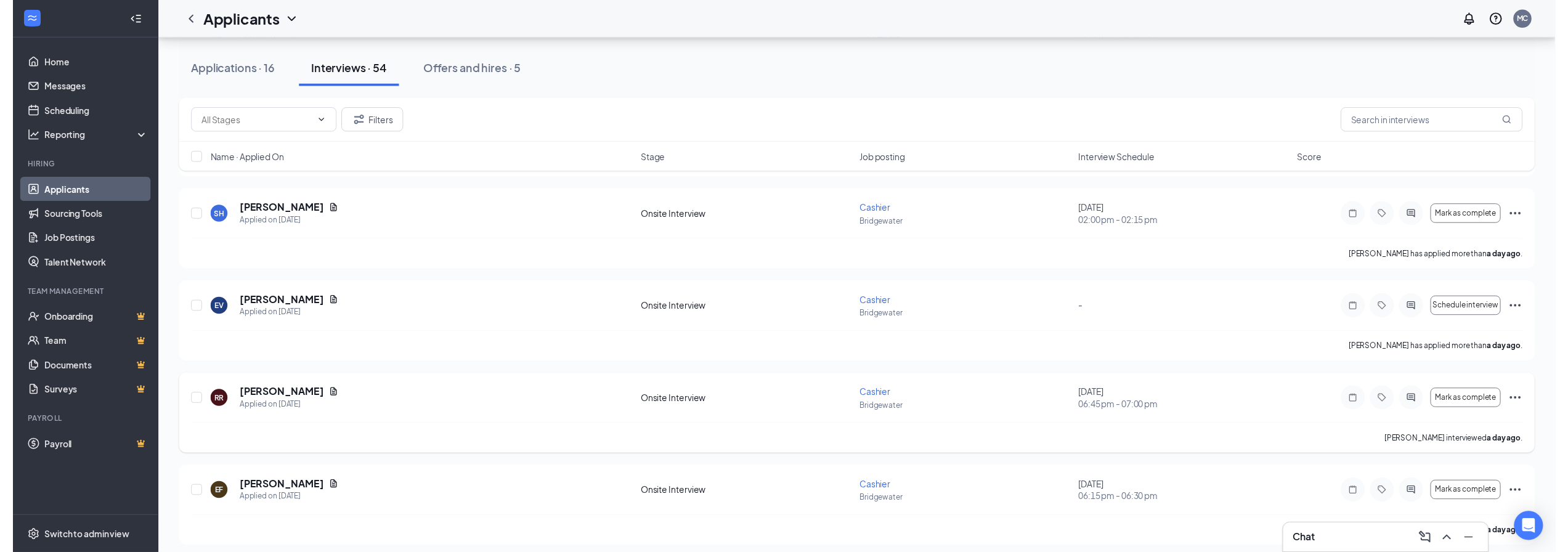
scroll to position [246, 0]
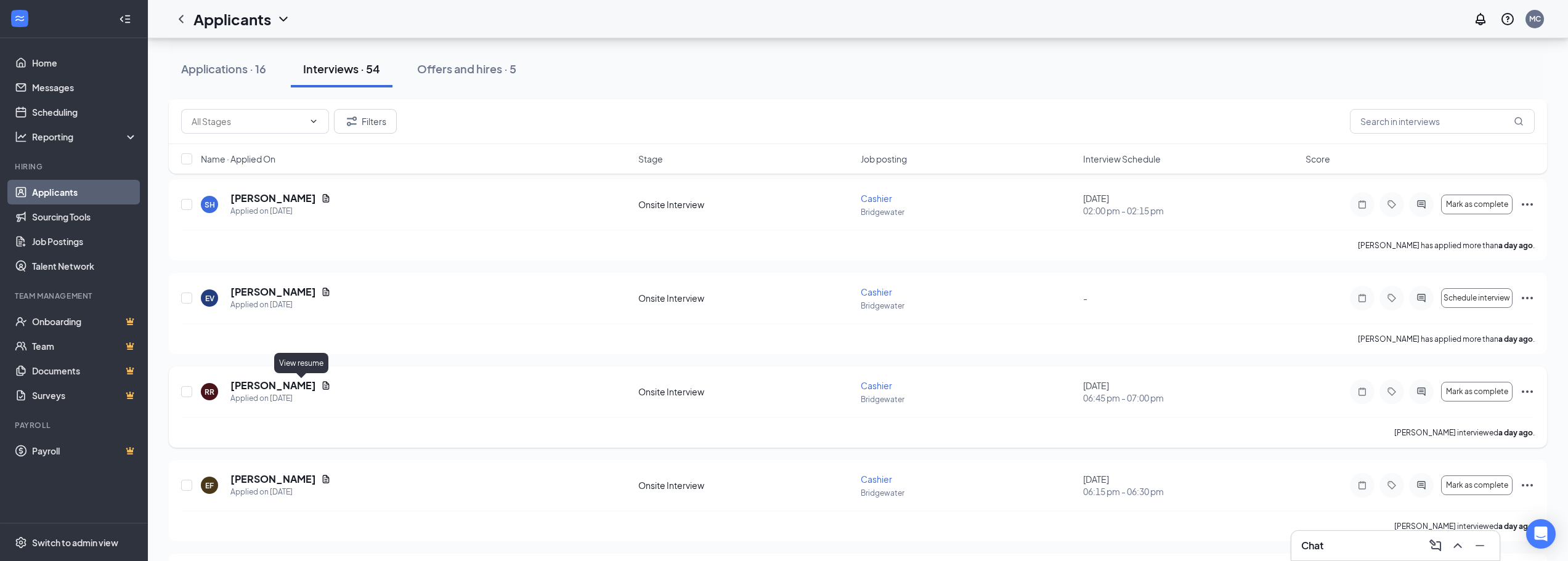
click at [321, 381] on icon "Document" at bounding box center [326, 385] width 10 height 10
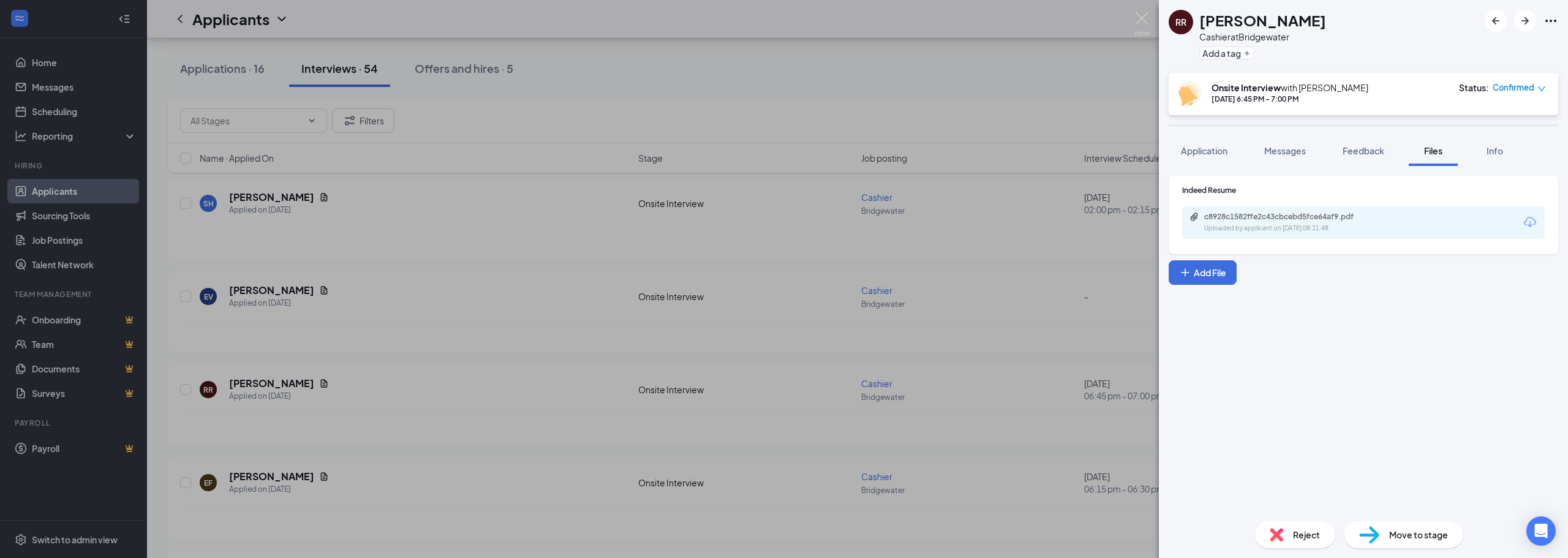
click at [960, 338] on div "[PERSON_NAME] at Bridgewater Add a tag Onsite Interview with [PERSON_NAME] [DAT…" at bounding box center [784, 279] width 1568 height 558
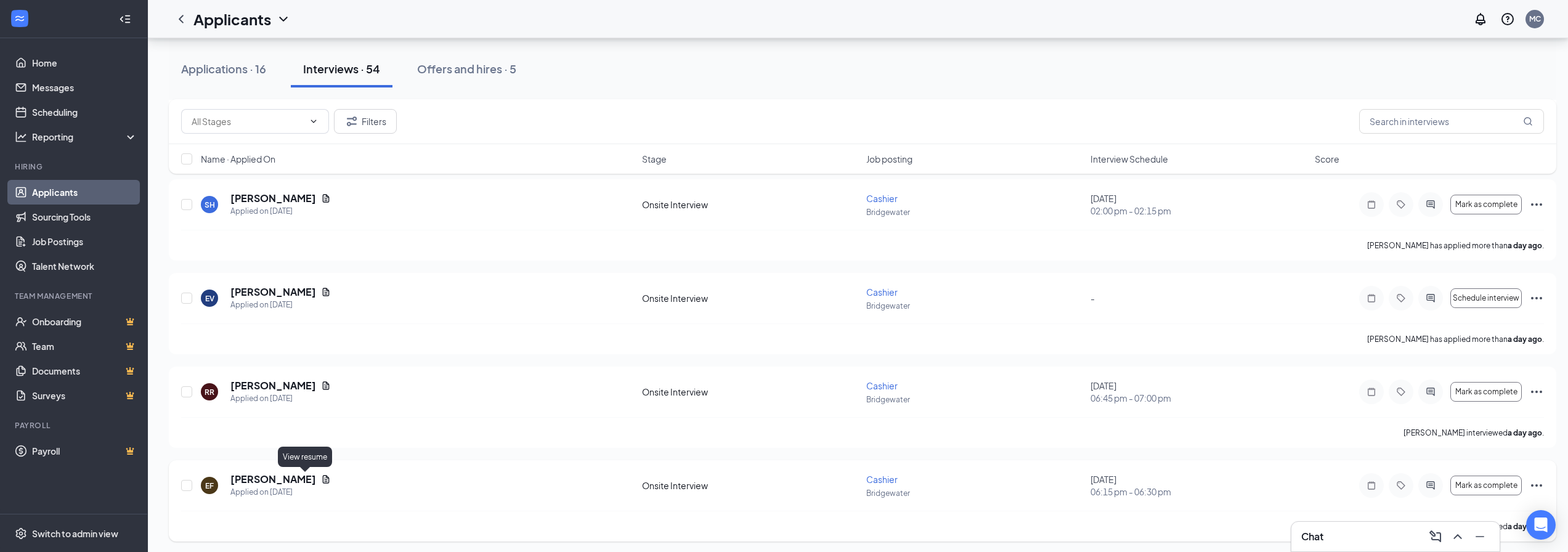
click at [323, 478] on icon "Document" at bounding box center [326, 479] width 7 height 8
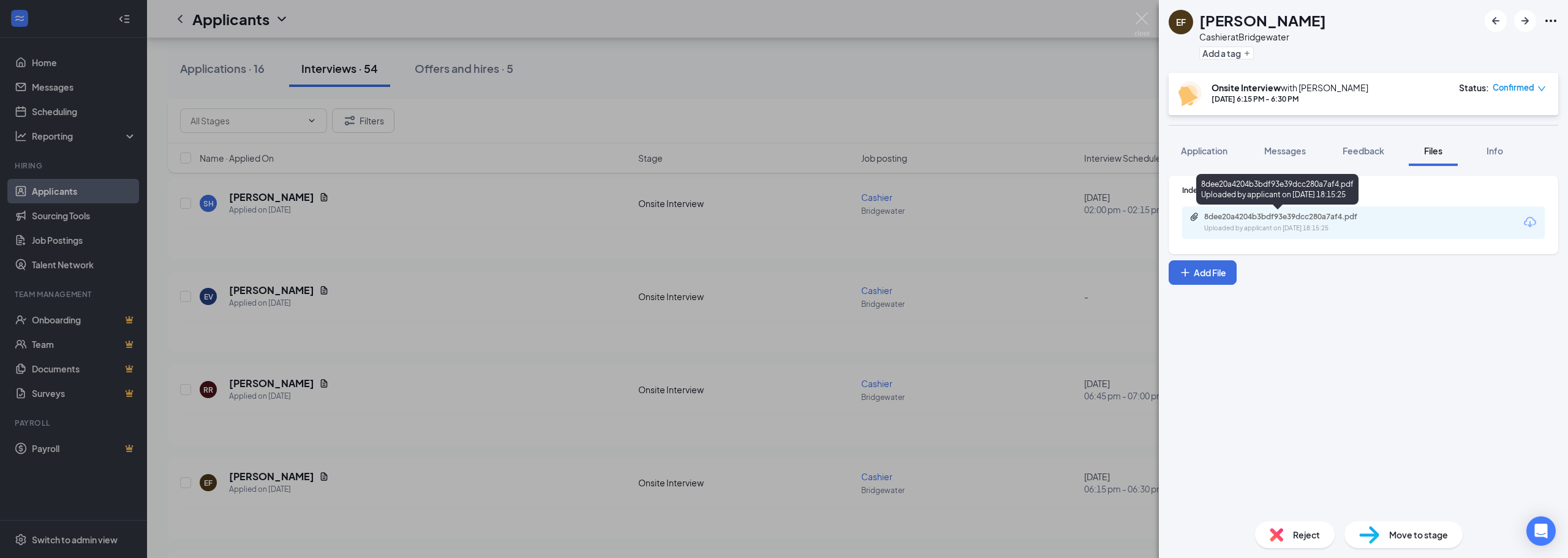
click at [1271, 220] on div "8dee20a4204b3bdf93e39dcc280a7af4.pdf" at bounding box center [1290, 216] width 172 height 10
click at [600, 418] on div "EF [PERSON_NAME] at [GEOGRAPHIC_DATA] Add a tag Onsite Interview with [PERSON_N…" at bounding box center [784, 279] width 1568 height 558
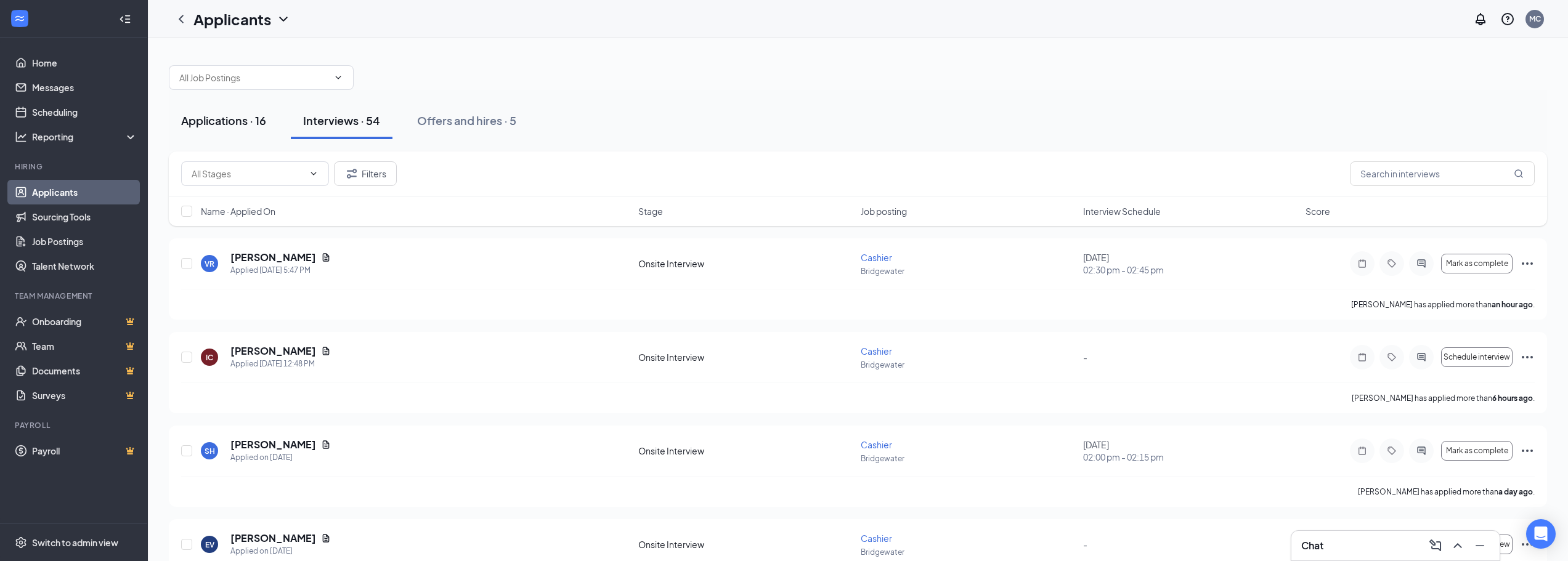
click at [204, 126] on div "Applications · 16" at bounding box center [223, 121] width 85 height 15
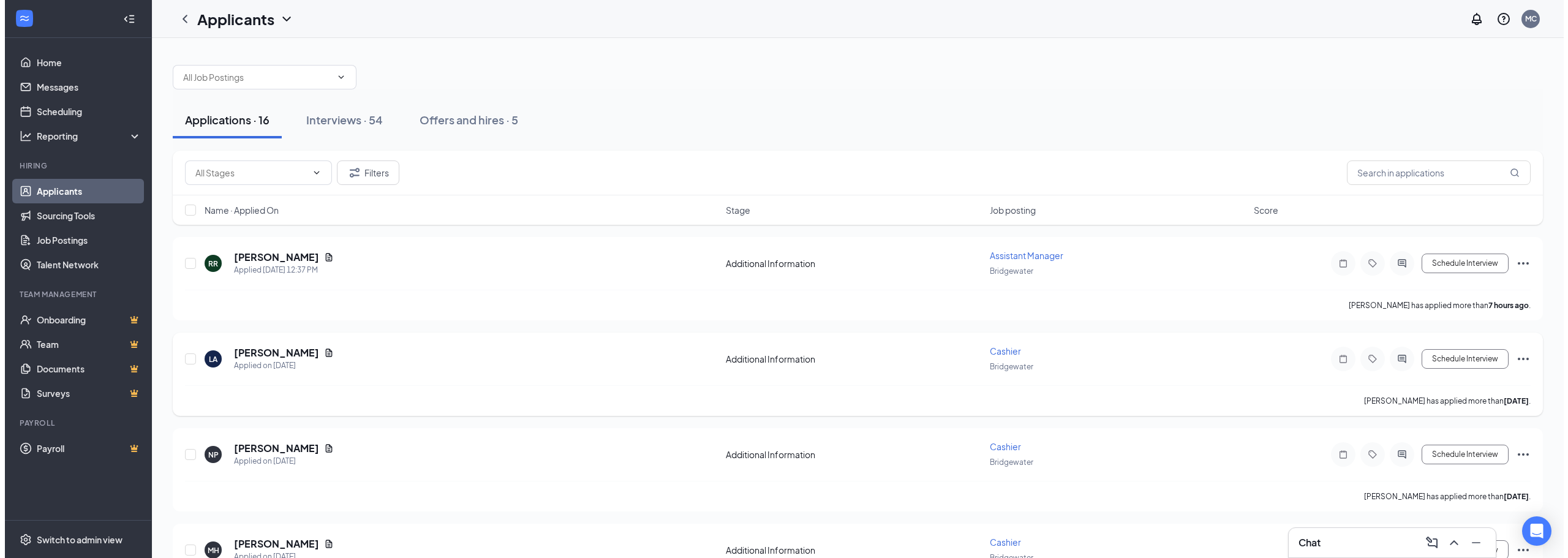
scroll to position [61, 0]
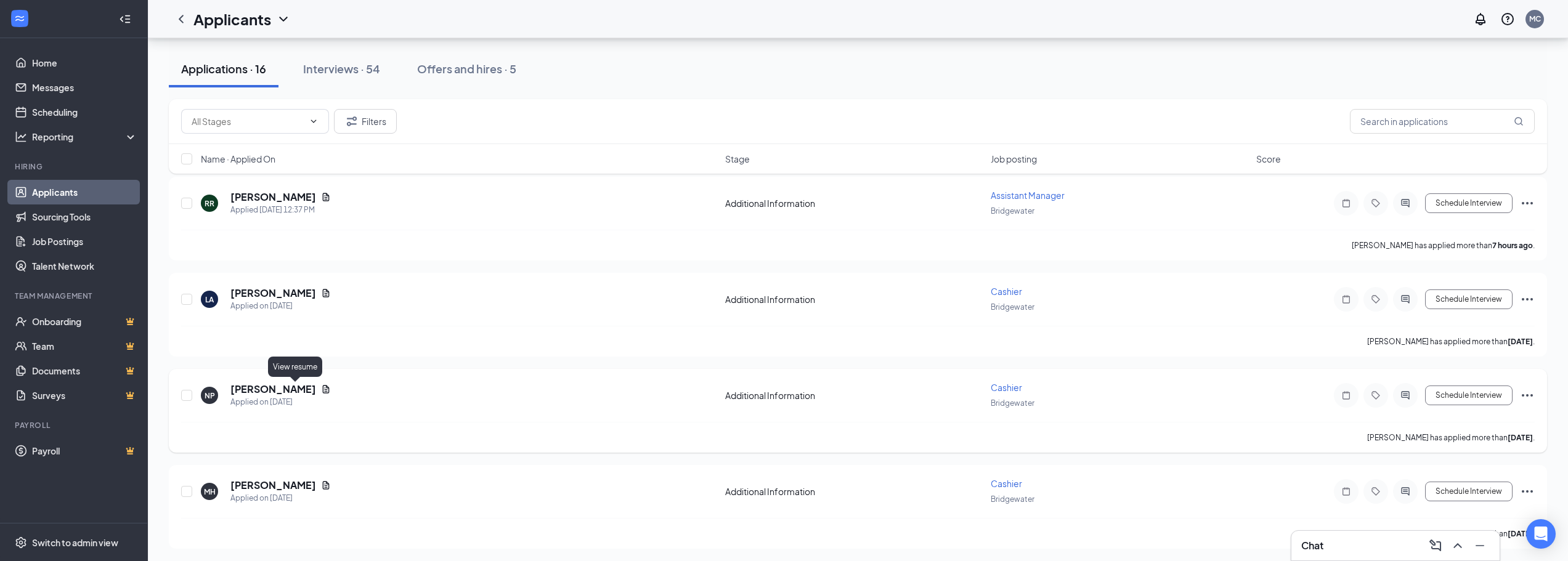
click at [321, 389] on icon "Document" at bounding box center [326, 389] width 10 height 10
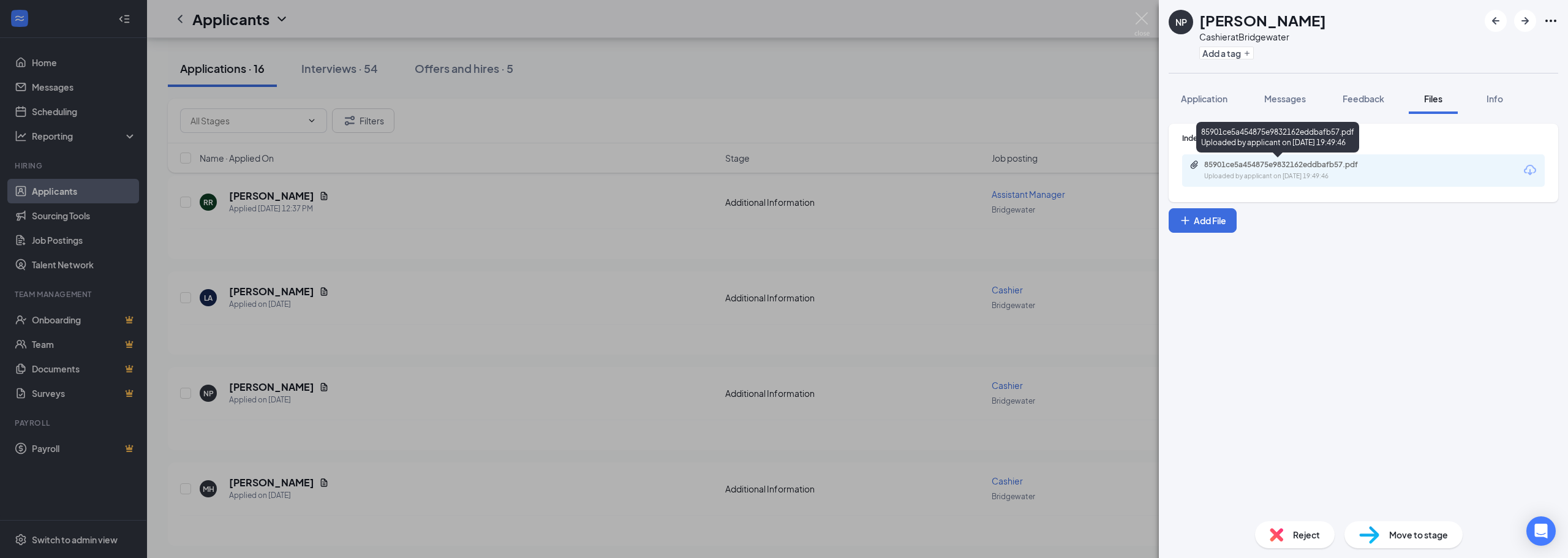
click at [1258, 174] on div "Uploaded by applicant on [DATE] 19:49:46" at bounding box center [1296, 176] width 184 height 10
